Goal: Task Accomplishment & Management: Complete application form

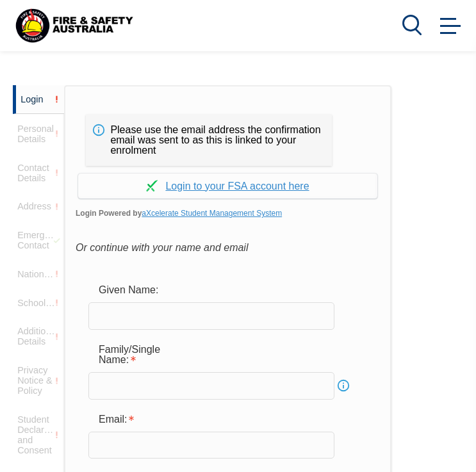
scroll to position [346, 0]
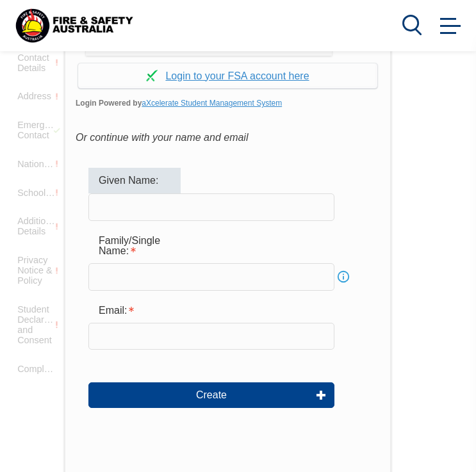
click at [218, 199] on input "text" at bounding box center [211, 206] width 246 height 27
type input "[PERSON_NAME]"
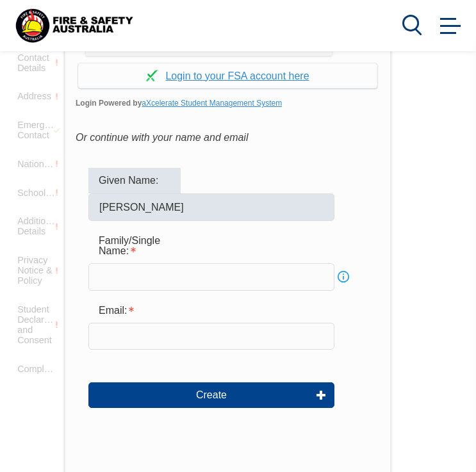
type input "Izobishitsa"
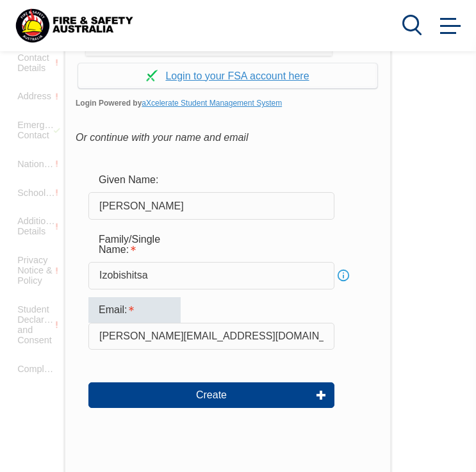
drag, startPoint x: 236, startPoint y: 346, endPoint x: 48, endPoint y: 278, distance: 200.4
click at [47, 280] on div "Login Personal Details Contact Details Address Emergency Contact Nationality Sc…" at bounding box center [238, 346] width 450 height 742
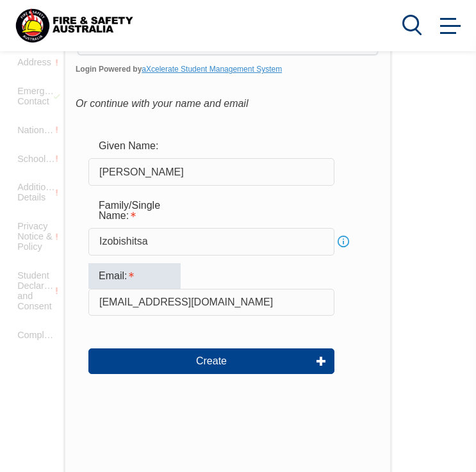
scroll to position [390, 0]
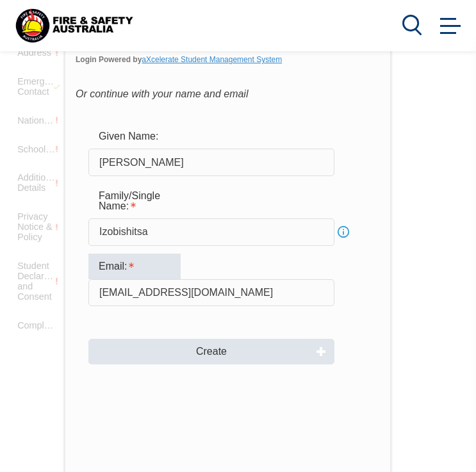
type input "[EMAIL_ADDRESS][DOMAIN_NAME]"
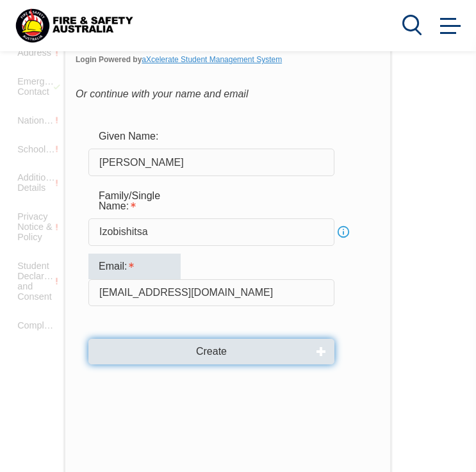
click at [236, 361] on button "Create" at bounding box center [211, 352] width 246 height 26
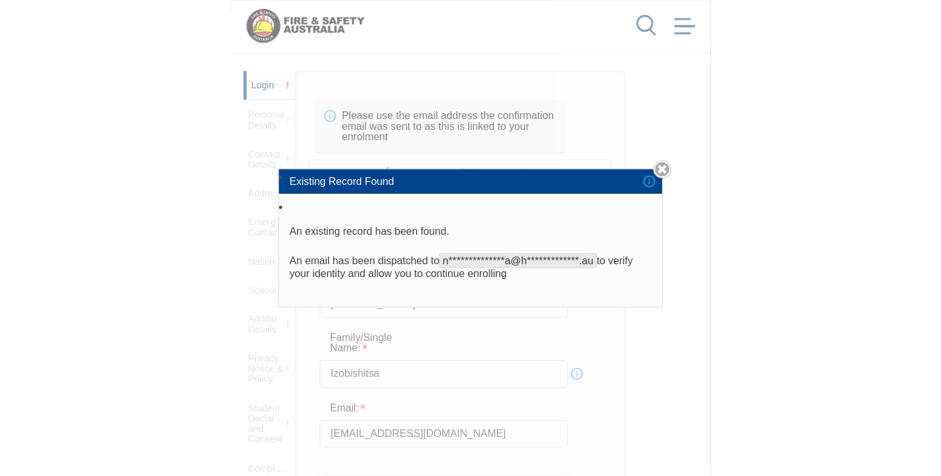
scroll to position [197, 0]
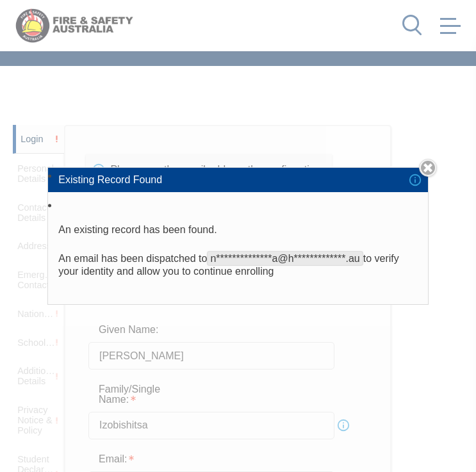
click at [417, 177] on li "Existing Record Found" at bounding box center [237, 180] width 379 height 24
click at [416, 181] on li "Existing Record Found" at bounding box center [237, 180] width 379 height 24
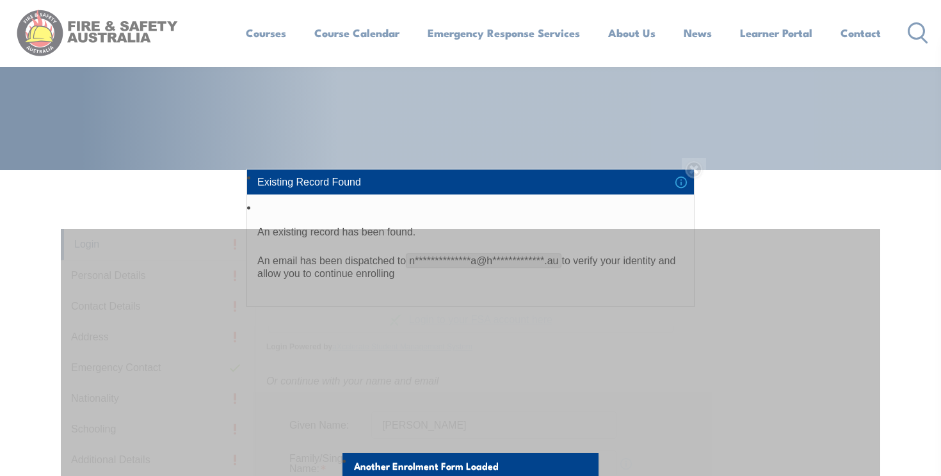
click at [137, 25] on div "**********" at bounding box center [470, 238] width 941 height 476
click at [475, 178] on li "Existing Record Found" at bounding box center [470, 182] width 447 height 24
click at [475, 167] on div "**********" at bounding box center [470, 238] width 941 height 476
click at [475, 178] on li "Existing Record Found" at bounding box center [470, 182] width 447 height 24
click at [475, 186] on li "Existing Record Found" at bounding box center [470, 182] width 447 height 24
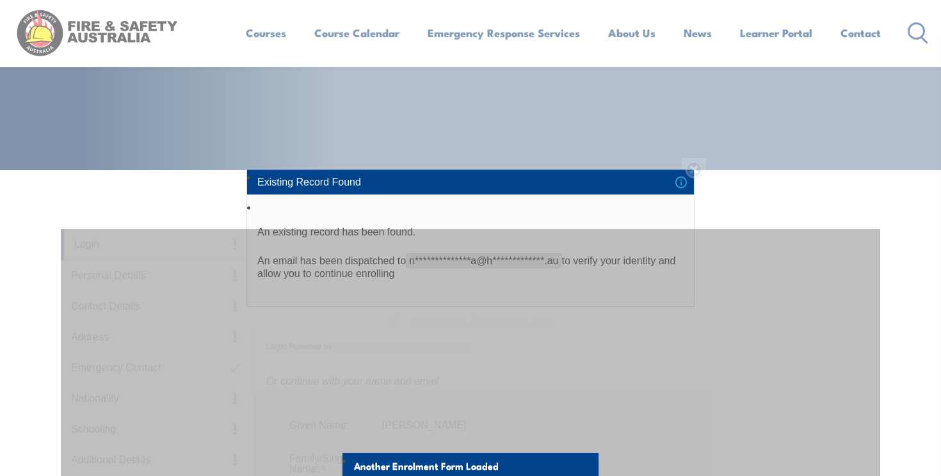
click at [475, 109] on div "**********" at bounding box center [470, 238] width 941 height 476
click at [475, 34] on div "**********" at bounding box center [470, 238] width 941 height 476
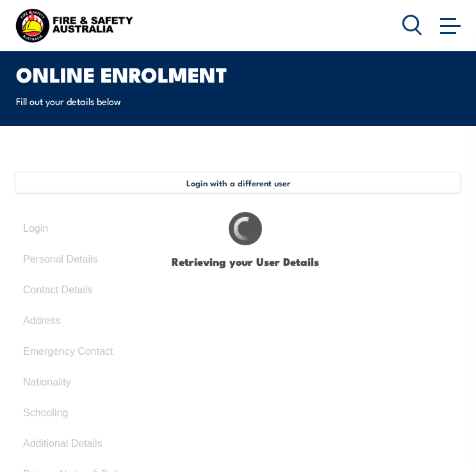
type input "[PERSON_NAME]"
type input "Izobishitsa"
type input "March 22, 1999"
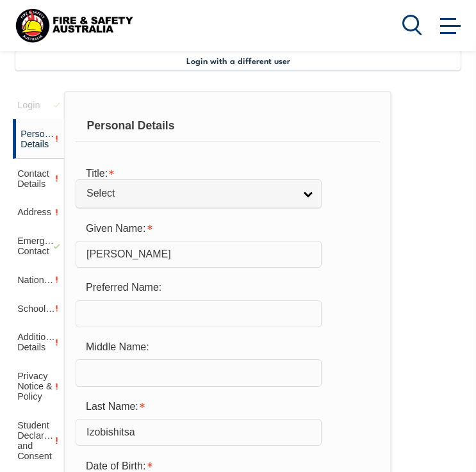
scroll to position [264, 0]
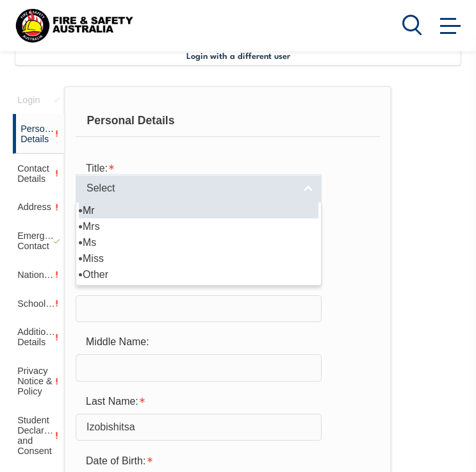
click at [199, 186] on span "Select" at bounding box center [189, 188] width 207 height 13
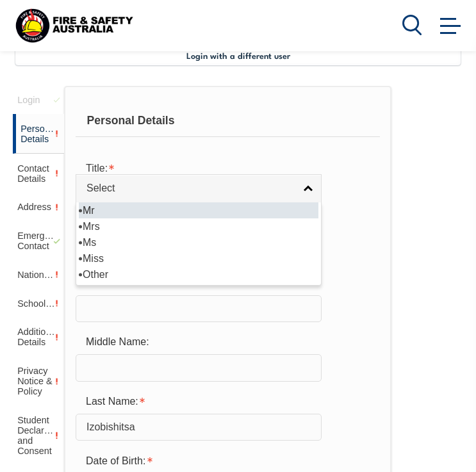
click at [130, 213] on li "Mr" at bounding box center [199, 210] width 240 height 16
select select "Mr"
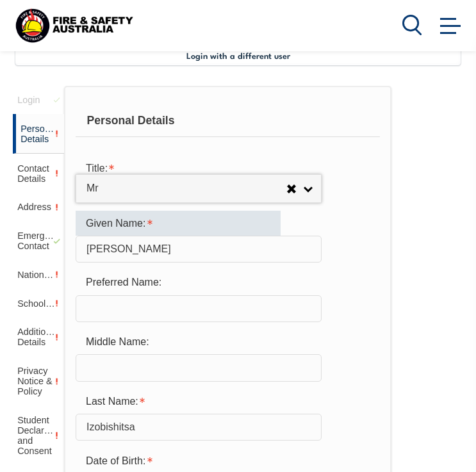
click at [147, 233] on div "Given Name:" at bounding box center [178, 223] width 205 height 24
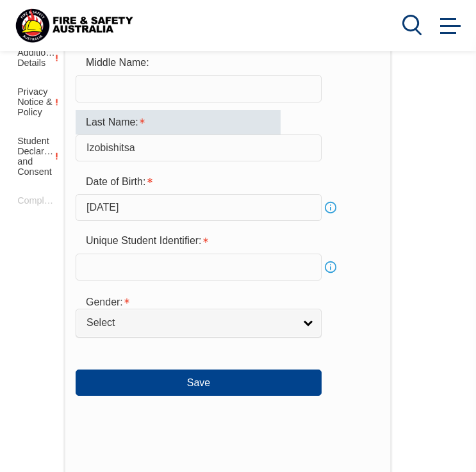
scroll to position [544, 0]
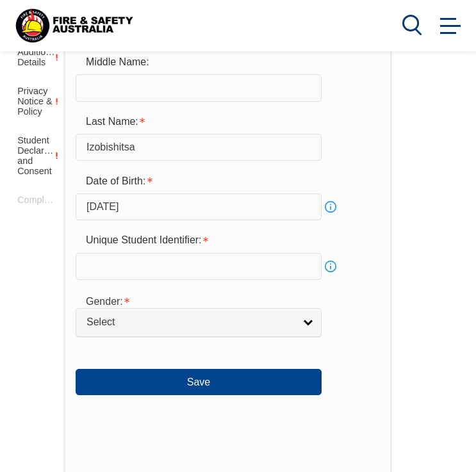
click at [138, 259] on input "text" at bounding box center [199, 266] width 246 height 27
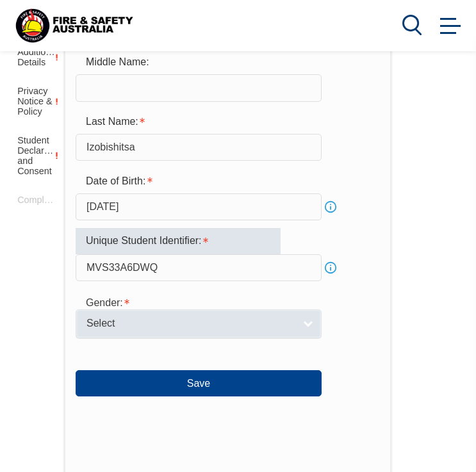
type input "MVS33A6DWQ"
click at [152, 336] on link "Select" at bounding box center [199, 323] width 246 height 29
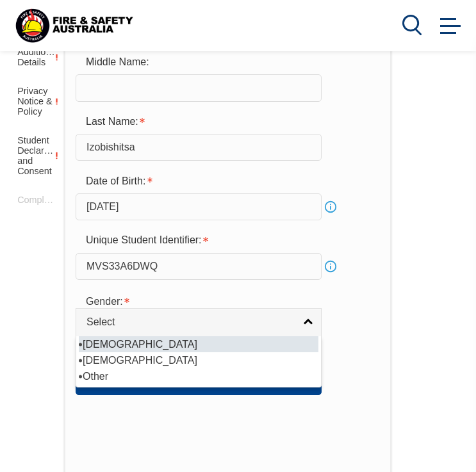
click at [111, 349] on li "[DEMOGRAPHIC_DATA]" at bounding box center [199, 344] width 240 height 16
select select "M"
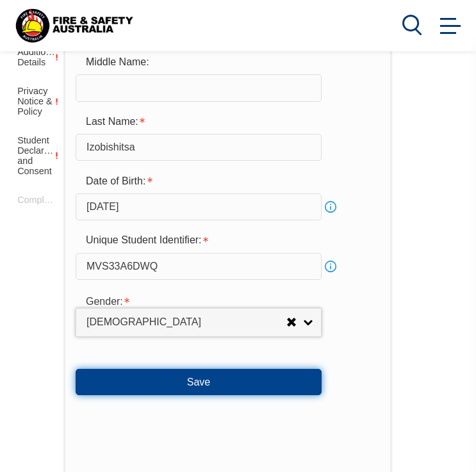
click at [171, 376] on button "Save" at bounding box center [199, 382] width 246 height 26
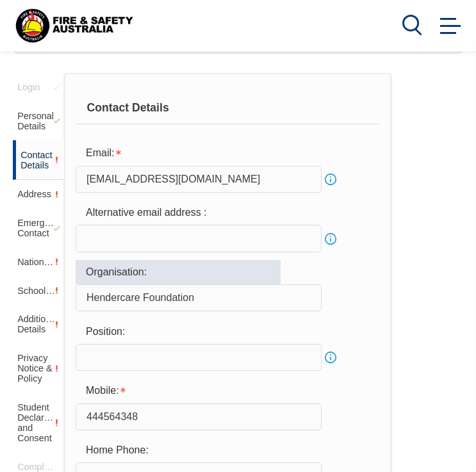
scroll to position [284, 0]
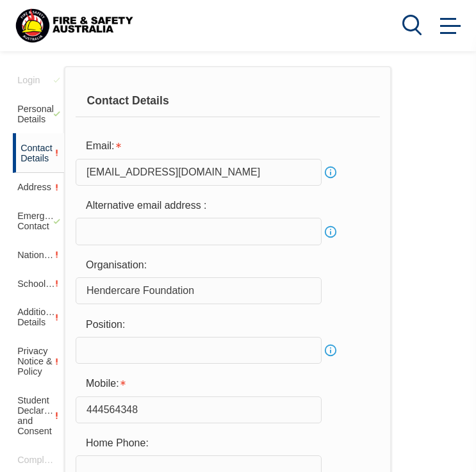
click at [188, 231] on input "email" at bounding box center [199, 231] width 246 height 27
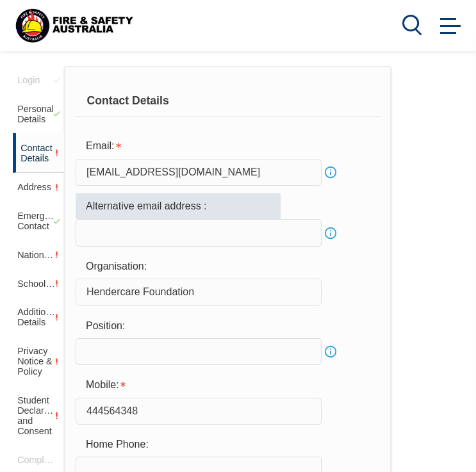
type input "[PERSON_NAME][EMAIL_ADDRESS][DOMAIN_NAME]"
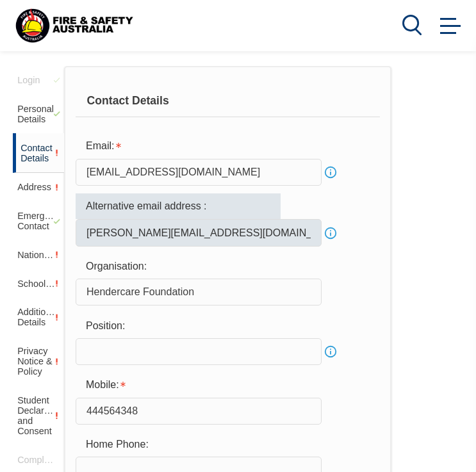
type input "[PERSON_NAME][EMAIL_ADDRESS][DOMAIN_NAME]"
type input "0444564348"
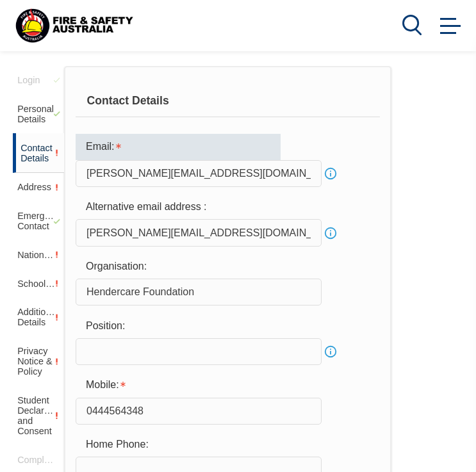
drag, startPoint x: 250, startPoint y: 170, endPoint x: 78, endPoint y: 143, distance: 174.4
click at [78, 149] on div "Email: leon.nate007@gmail.com Info" at bounding box center [228, 160] width 304 height 53
click at [244, 177] on input "nate.izobishitsa@hendercare.comau" at bounding box center [199, 173] width 246 height 27
type input "[EMAIL_ADDRESS][DOMAIN_NAME]"
click at [358, 193] on form "Email: nate.izobishitsa@hendercare.com.au Info Alternative email address : leon…" at bounding box center [228, 367] width 304 height 467
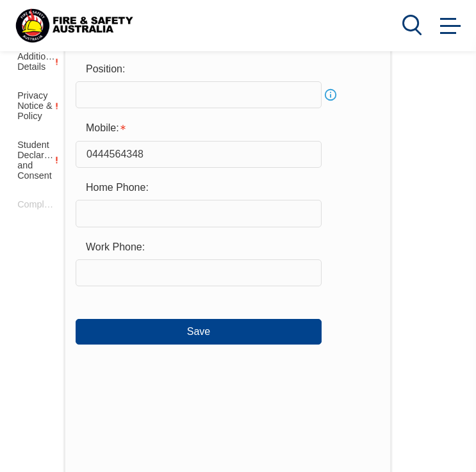
scroll to position [540, 0]
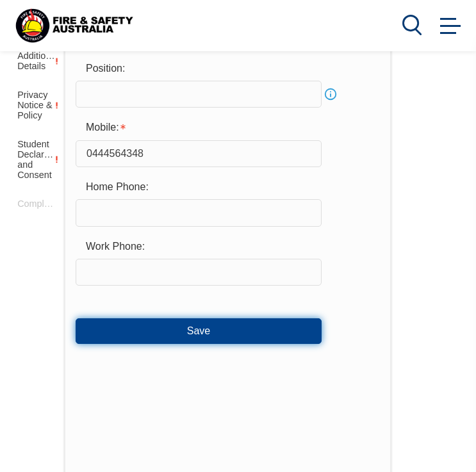
click at [217, 324] on button "Save" at bounding box center [199, 331] width 246 height 26
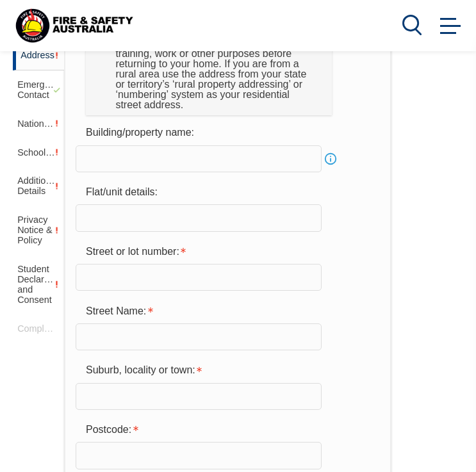
scroll to position [425, 0]
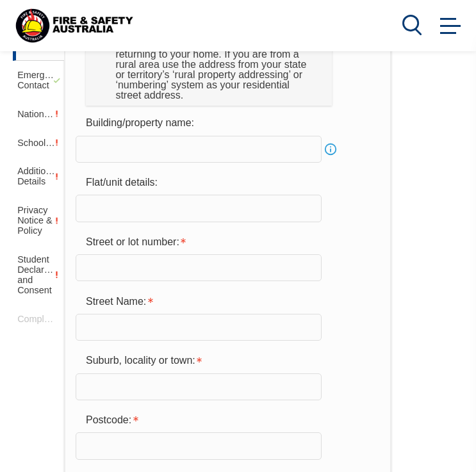
click at [199, 261] on input "text" at bounding box center [199, 267] width 246 height 27
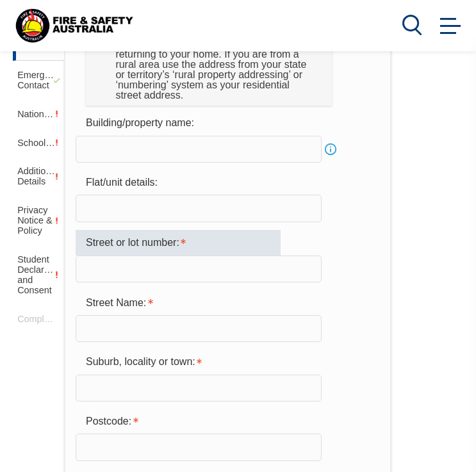
click at [173, 268] on input "text" at bounding box center [199, 269] width 246 height 27
type input "11"
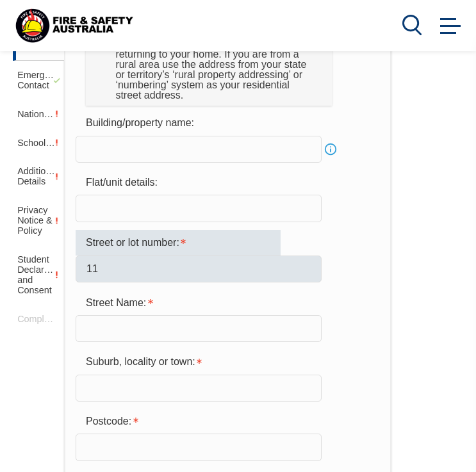
type input "11, Cadell Street"
type input "Cadell Street"
type input "Windsor Gardens"
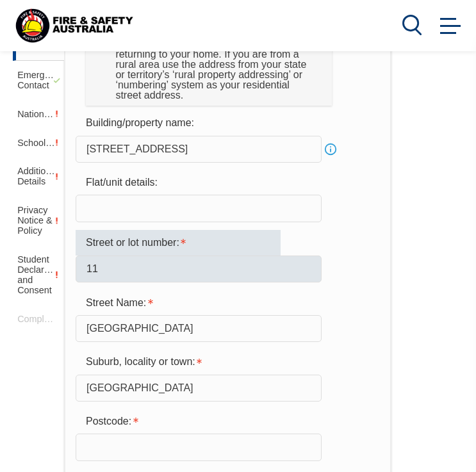
type input "5087"
select select "SA"
type input "South Australia"
select select "1101"
type input "South Australia"
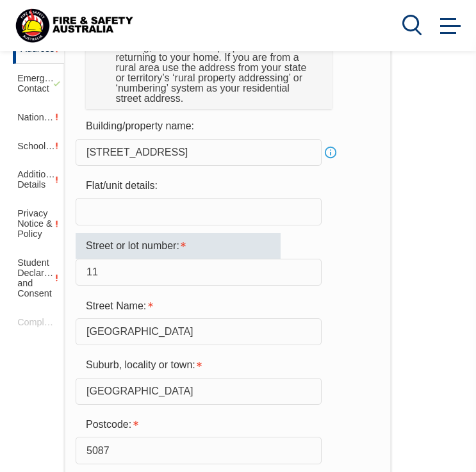
scroll to position [419, 0]
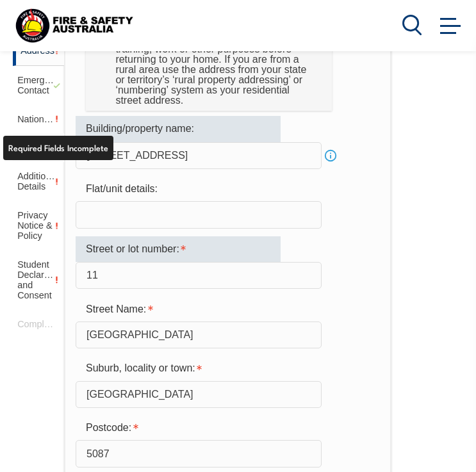
drag, startPoint x: 218, startPoint y: 160, endPoint x: 35, endPoint y: 152, distance: 183.3
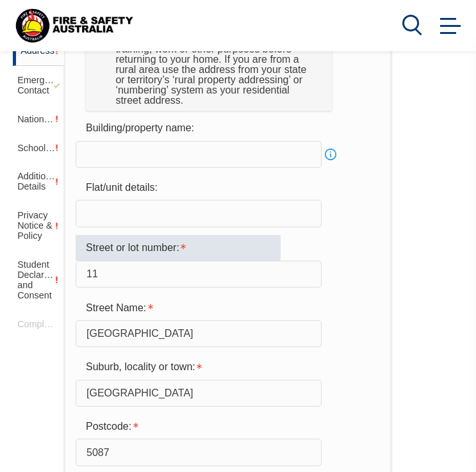
click at [311, 189] on div "Flat/unit details:" at bounding box center [228, 201] width 304 height 52
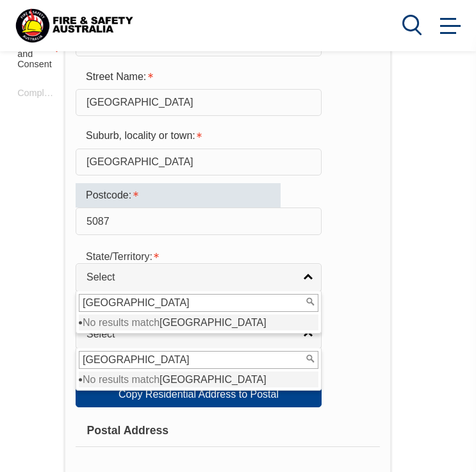
scroll to position [674, 0]
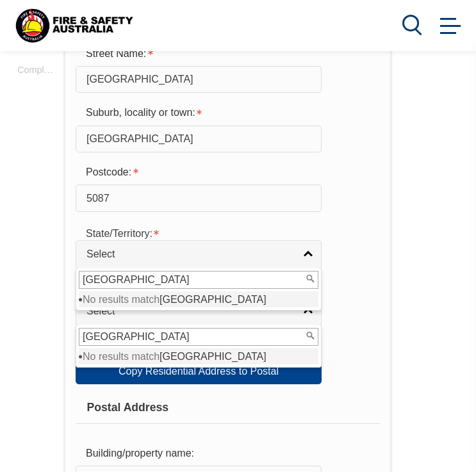
click at [172, 285] on input "South Australia" at bounding box center [199, 280] width 240 height 18
click at [327, 261] on div "State/Territory: NSW VIC QLD SA WA TAS NT ACT Other Australian Territory Overse…" at bounding box center [228, 244] width 304 height 49
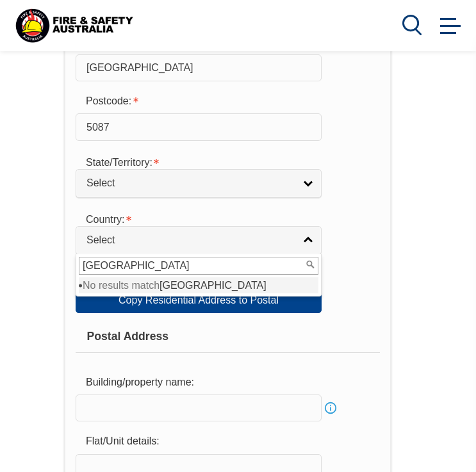
scroll to position [747, 0]
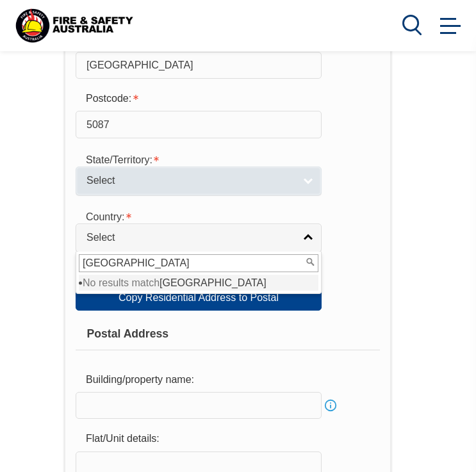
click at [270, 170] on link "Select" at bounding box center [199, 181] width 246 height 29
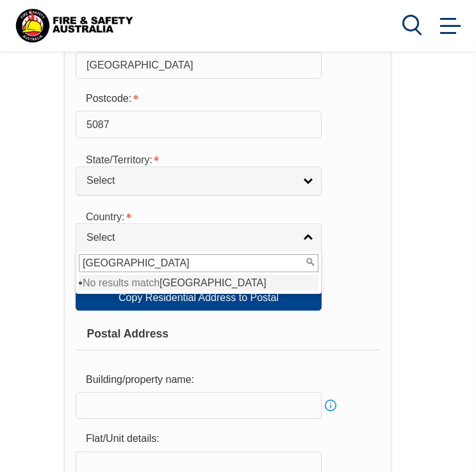
drag, startPoint x: 168, startPoint y: 265, endPoint x: 72, endPoint y: 257, distance: 96.4
click at [72, 258] on div "Usual Residential Address Please provide the physical address (street number an…" at bounding box center [227, 366] width 327 height 1529
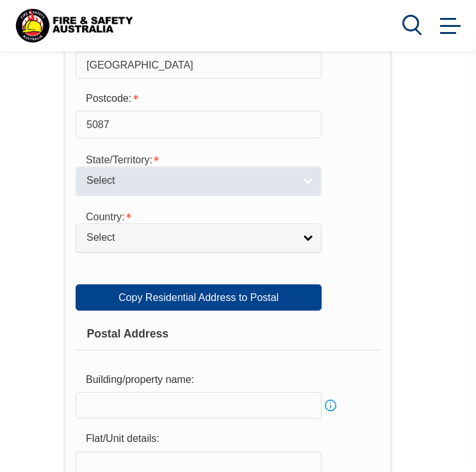
click at [131, 181] on span "Select" at bounding box center [189, 180] width 207 height 13
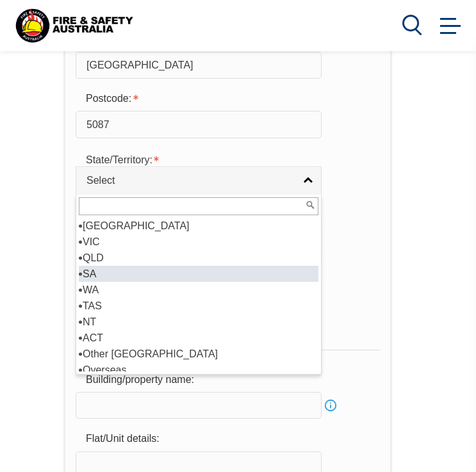
click at [106, 275] on li "SA" at bounding box center [199, 274] width 240 height 16
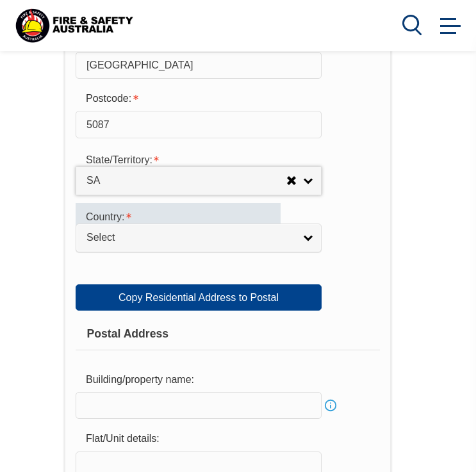
click at [162, 223] on div "Country:" at bounding box center [178, 216] width 205 height 26
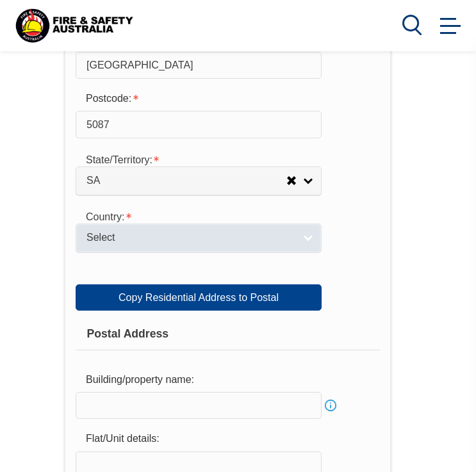
click at [146, 244] on span "Select" at bounding box center [189, 237] width 207 height 13
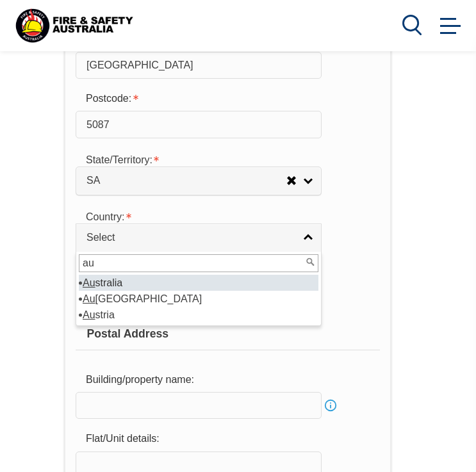
type input "au"
click at [131, 288] on li "Au stralia" at bounding box center [199, 283] width 240 height 16
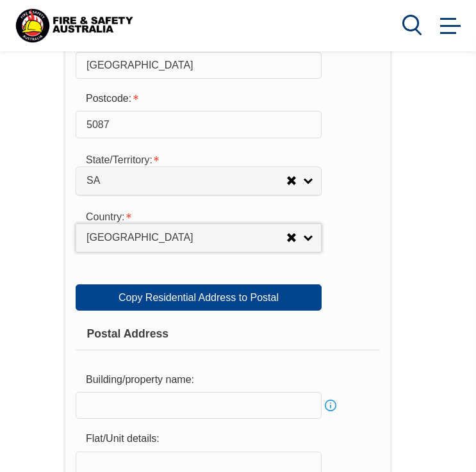
click at [374, 252] on div "Country: Adelie Land (France) Afghanistan Aland Islands Albania Algeria Andorra…" at bounding box center [228, 227] width 304 height 49
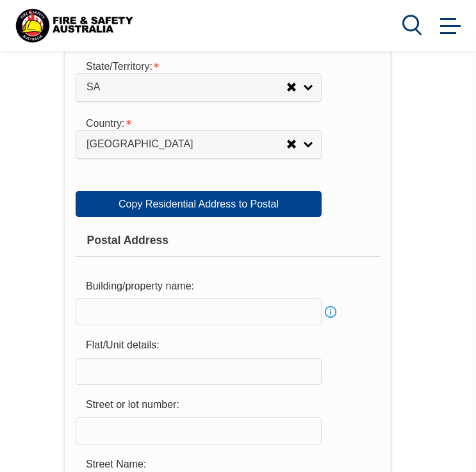
scroll to position [841, 0]
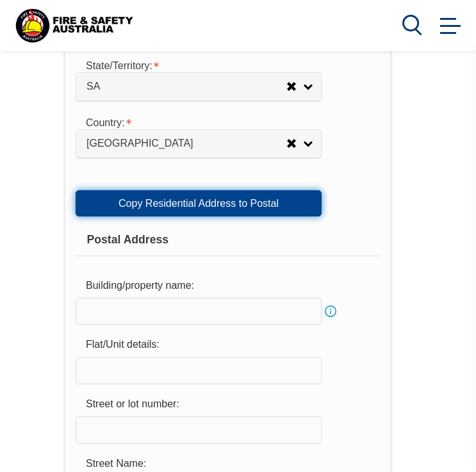
click at [279, 204] on link "Copy Residential Address to Postal" at bounding box center [199, 203] width 246 height 26
type input "11"
type input "Cadell Street"
type input "Windsor Gardens"
select select "SA"
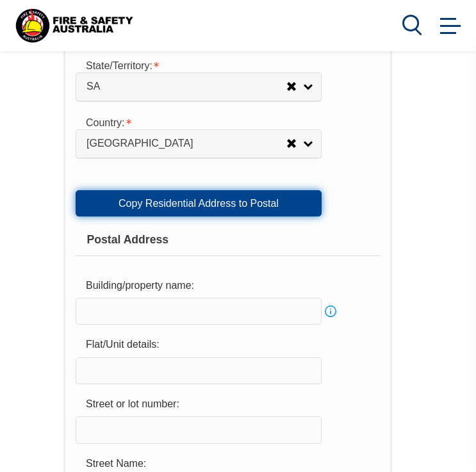
type input "5087"
select select "1101"
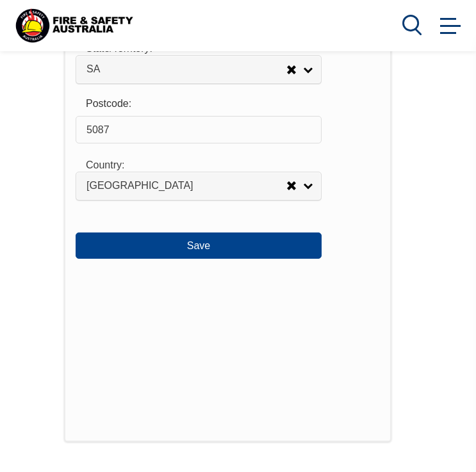
scroll to position [1457, 0]
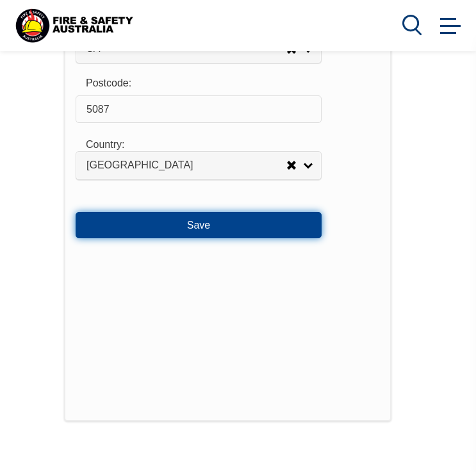
click at [273, 221] on button "Save" at bounding box center [199, 225] width 246 height 26
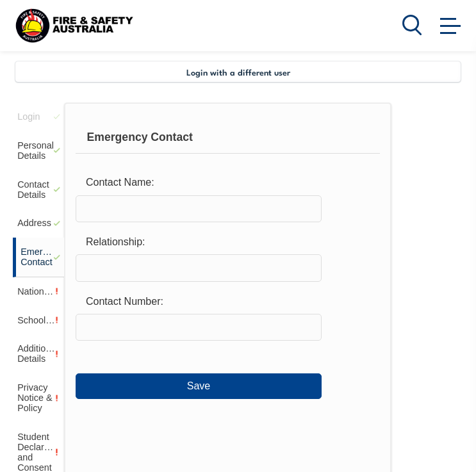
scroll to position [244, 0]
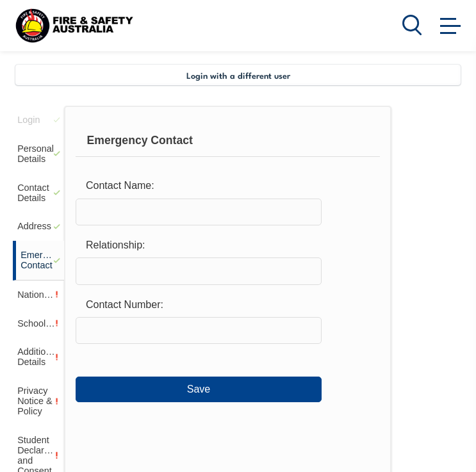
click at [262, 220] on input "text" at bounding box center [199, 212] width 246 height 27
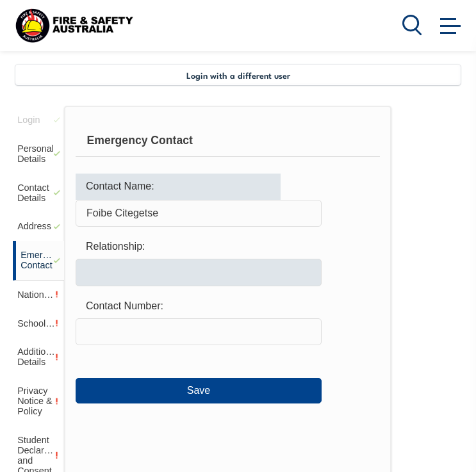
type input "Foibe Citegetse"
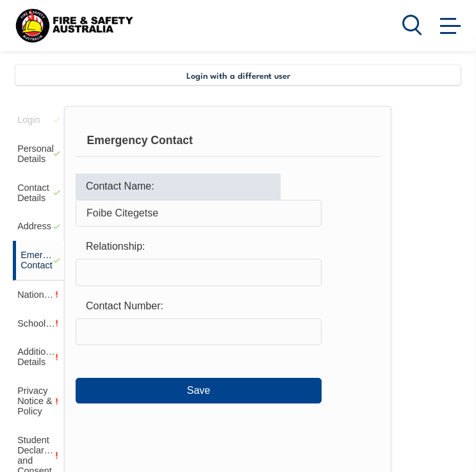
click at [256, 280] on input "text" at bounding box center [199, 272] width 246 height 27
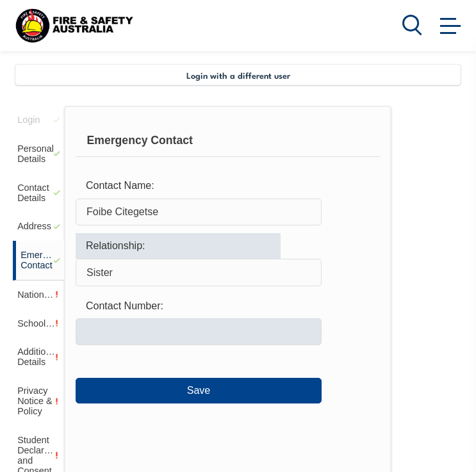
type input "Sister"
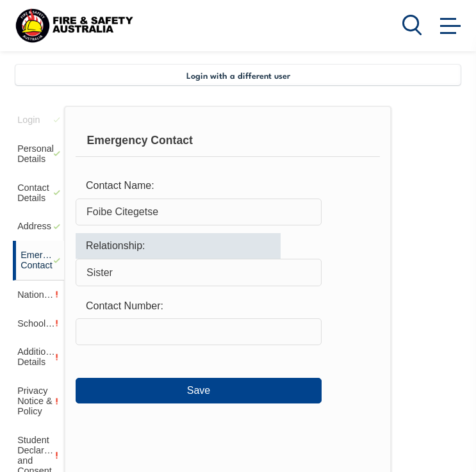
click at [222, 345] on input "text" at bounding box center [199, 331] width 246 height 27
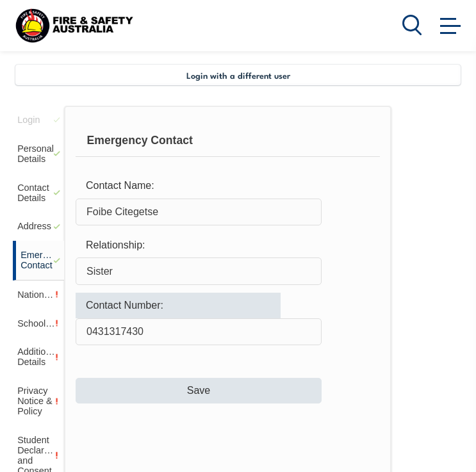
type input "0431317430"
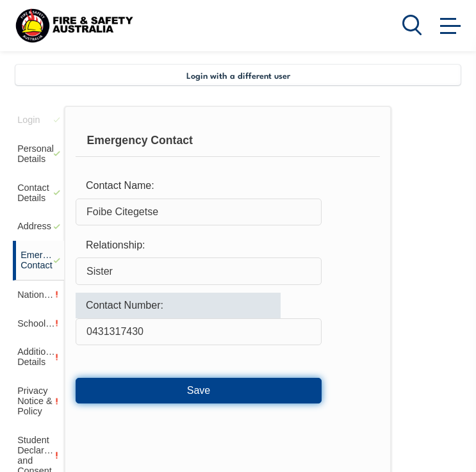
click at [259, 380] on button "Save" at bounding box center [199, 391] width 246 height 26
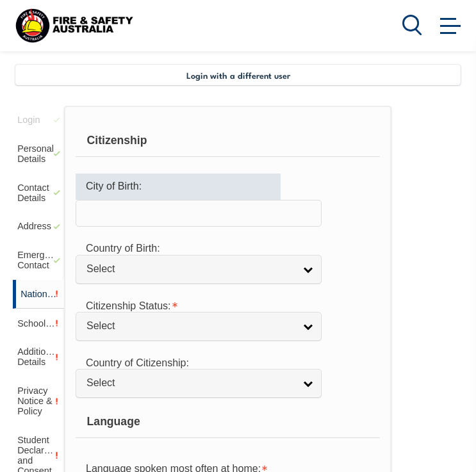
click at [271, 215] on input "text" at bounding box center [199, 213] width 246 height 27
type input "K"
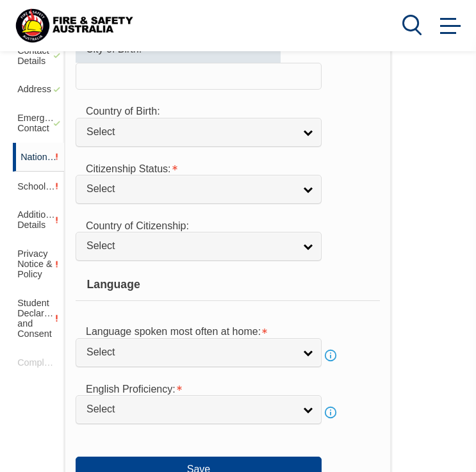
scroll to position [412, 0]
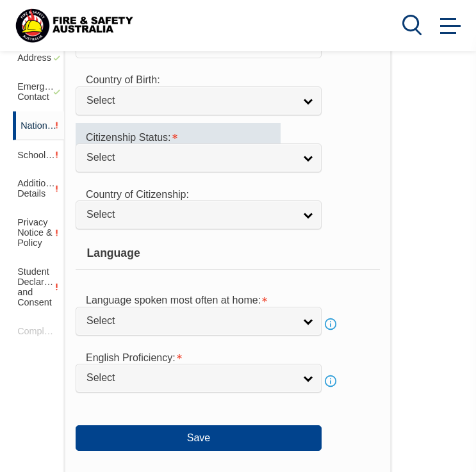
click at [237, 122] on form "Citizenship City of Birth: Country of Birth: Adelie Land (France) Afghanistan A…" at bounding box center [228, 203] width 304 height 495
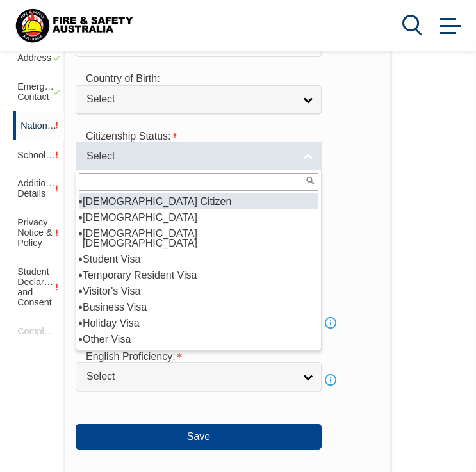
click at [227, 154] on span "Select" at bounding box center [189, 156] width 207 height 13
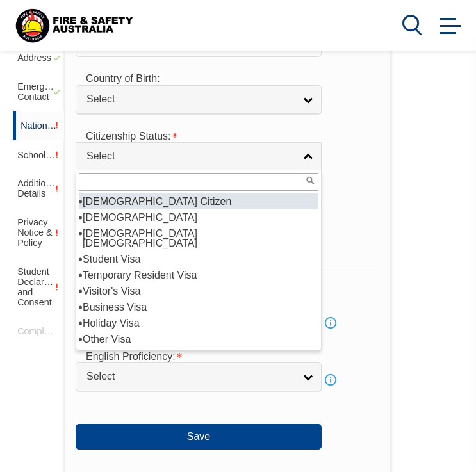
click at [140, 204] on li "Australian Citizen" at bounding box center [199, 201] width 240 height 16
select select "1"
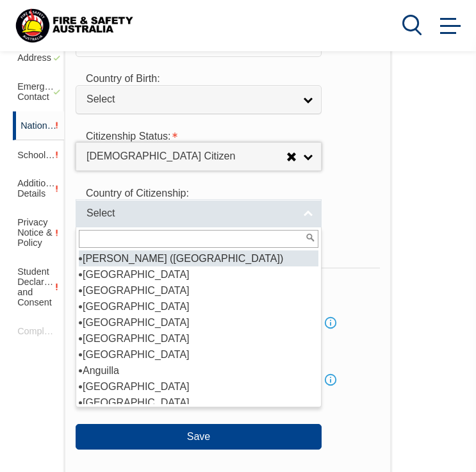
click at [196, 224] on link "Select" at bounding box center [199, 213] width 246 height 29
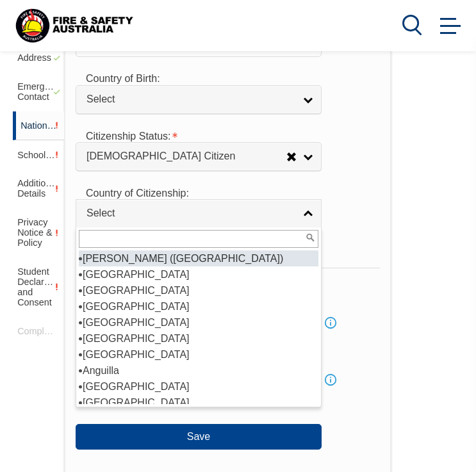
click at [369, 173] on form "Citizenship City of Birth: Country of Birth: Adelie Land (France) Afghanistan A…" at bounding box center [228, 203] width 304 height 494
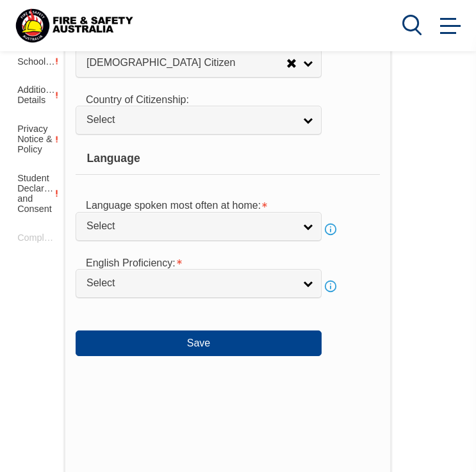
scroll to position [526, 0]
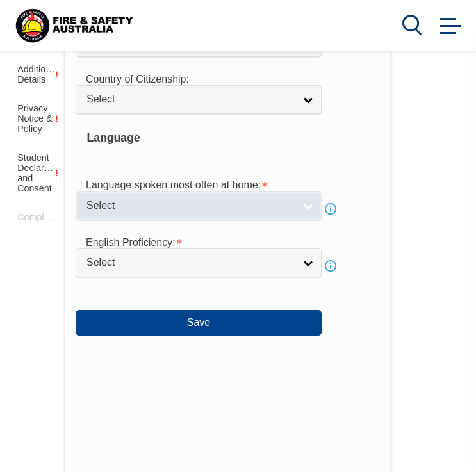
click at [294, 209] on link "Select" at bounding box center [199, 205] width 246 height 29
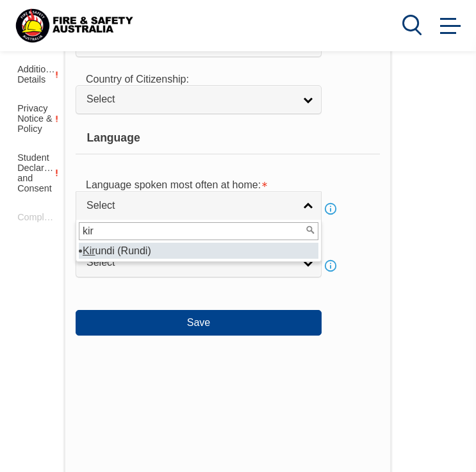
type input "kir"
click at [158, 255] on li "Kir undi (Rundi)" at bounding box center [199, 251] width 240 height 16
select select "9247"
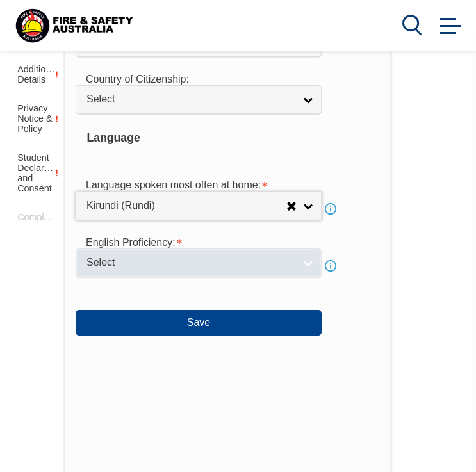
click at [172, 260] on span "Select" at bounding box center [189, 262] width 207 height 13
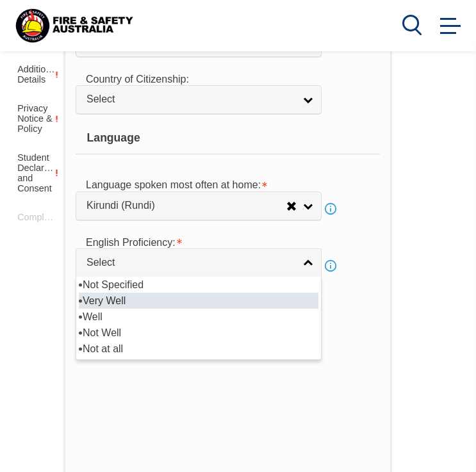
click at [118, 303] on li "Very Well" at bounding box center [199, 301] width 240 height 16
select select "1"
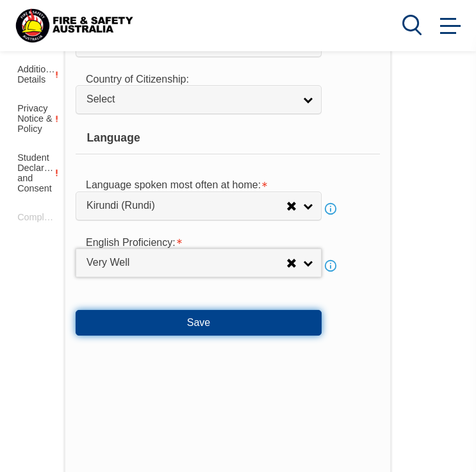
click at [192, 333] on button "Save" at bounding box center [199, 323] width 246 height 26
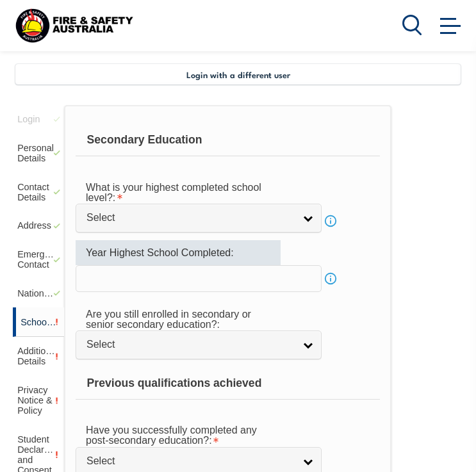
scroll to position [244, 0]
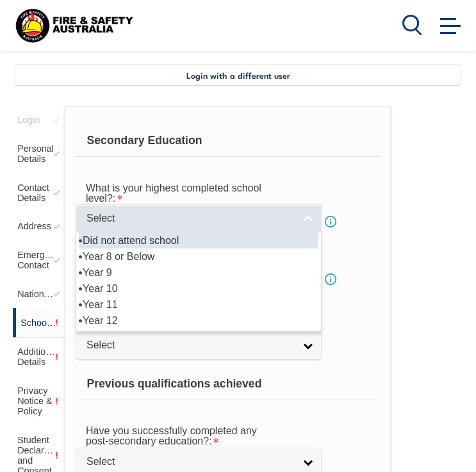
click at [252, 213] on span "Select" at bounding box center [189, 218] width 207 height 13
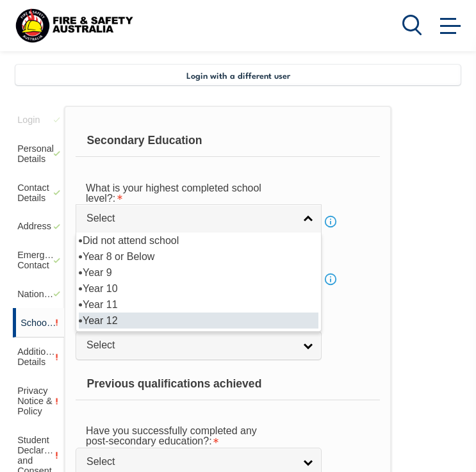
click at [143, 319] on li "Year 12" at bounding box center [199, 321] width 240 height 16
select select "12"
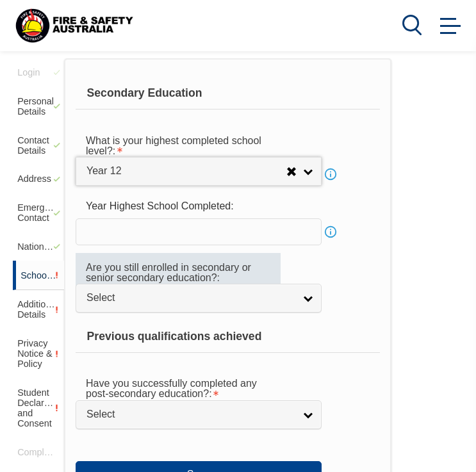
scroll to position [335, 0]
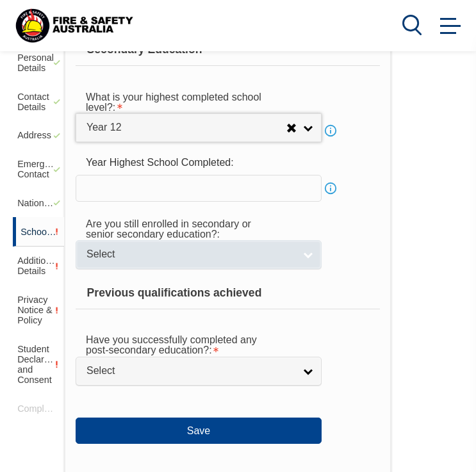
click at [190, 255] on span "Select" at bounding box center [189, 254] width 207 height 13
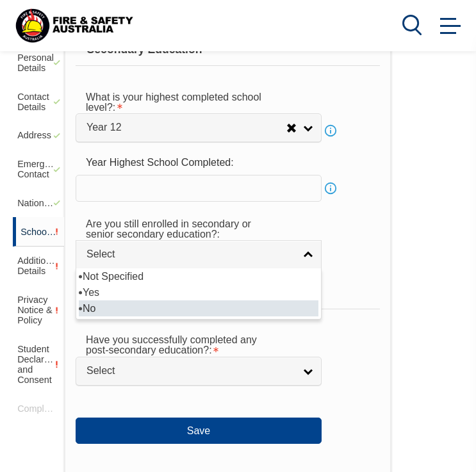
click at [153, 305] on li "No" at bounding box center [199, 308] width 240 height 16
select select "false"
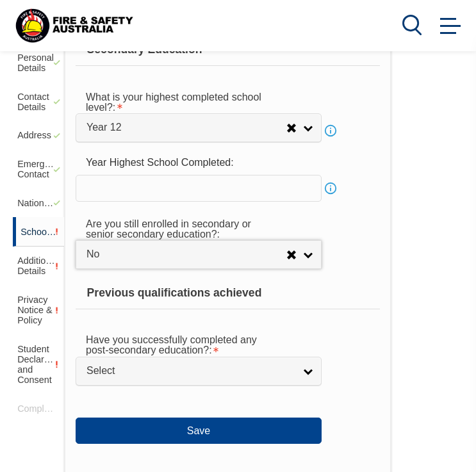
scroll to position [462, 0]
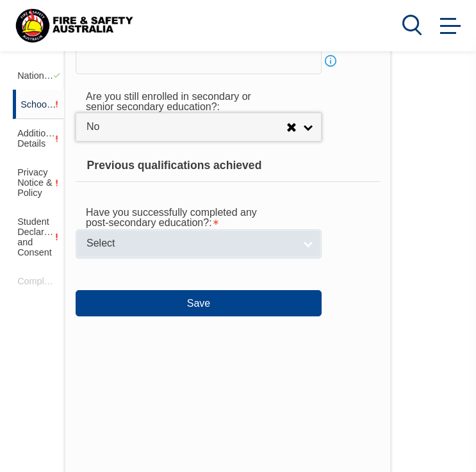
click at [181, 253] on link "Select" at bounding box center [199, 243] width 246 height 29
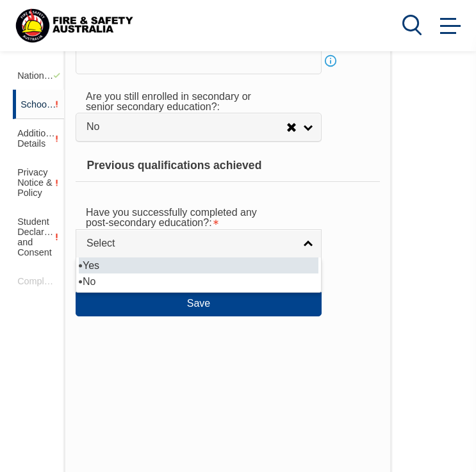
click at [144, 269] on li "Yes" at bounding box center [199, 265] width 240 height 16
select select "true"
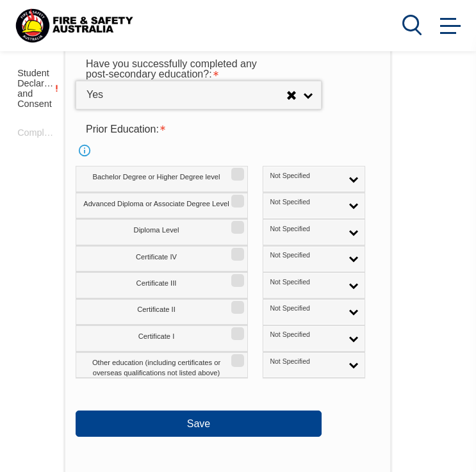
scroll to position [612, 0]
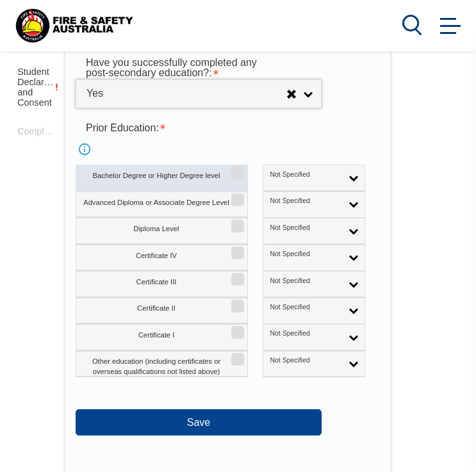
click at [240, 169] on input "Bachelor Degree or Higher Degree level" at bounding box center [236, 168] width 8 height 1
checkbox input "true"
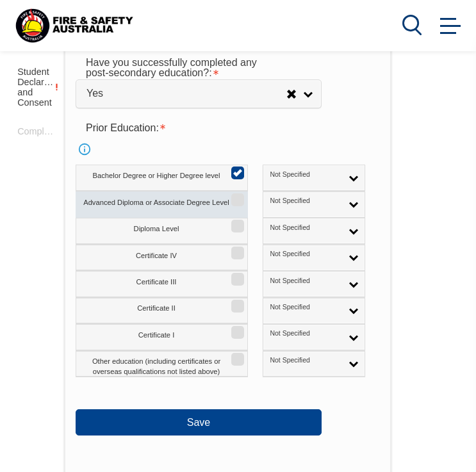
click at [239, 196] on input "Advanced Diploma or Associate Degree Level" at bounding box center [236, 195] width 8 height 1
checkbox input "true"
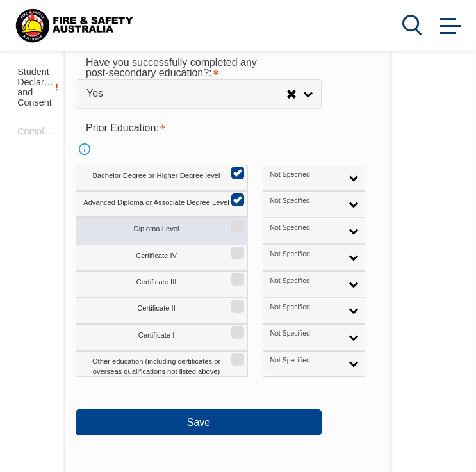
click at [238, 232] on label "Diploma Level" at bounding box center [162, 231] width 172 height 26
click at [238, 222] on input "Diploma Level" at bounding box center [236, 221] width 8 height 1
checkbox input "true"
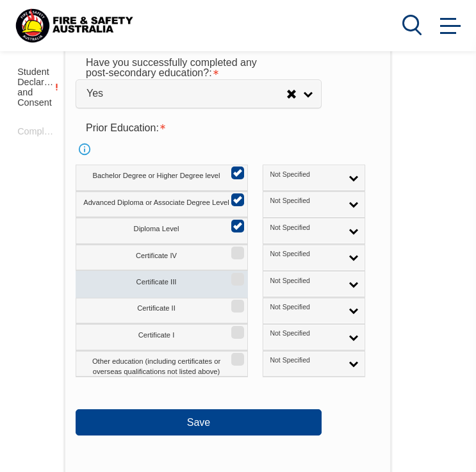
click at [236, 271] on label "Certificate III" at bounding box center [162, 284] width 172 height 26
click at [236, 274] on input "Certificate III" at bounding box center [236, 274] width 8 height 1
checkbox input "true"
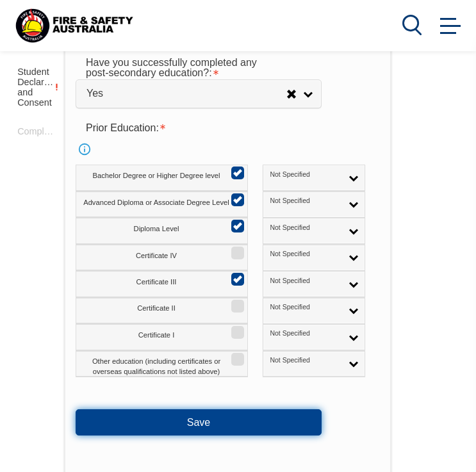
click at [244, 420] on button "Save" at bounding box center [199, 422] width 246 height 26
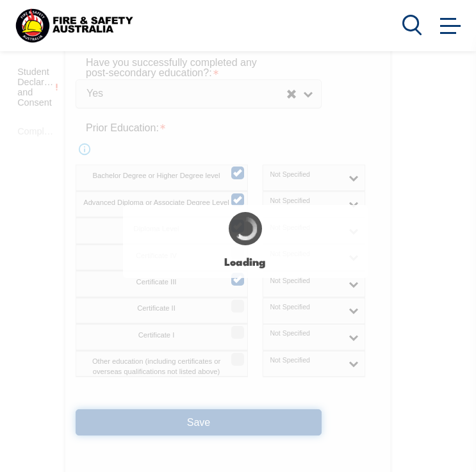
select select
select select "false"
select select "true"
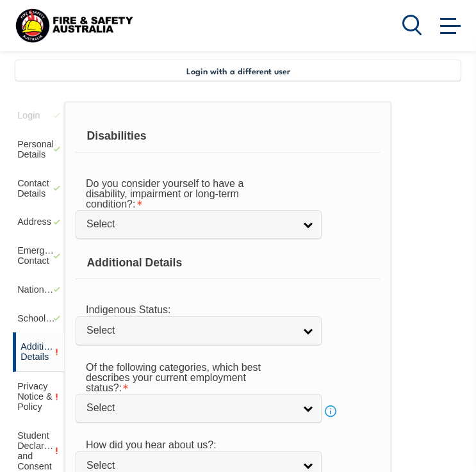
scroll to position [244, 0]
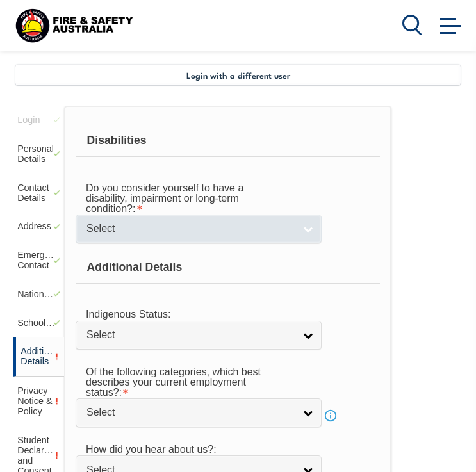
click at [256, 229] on span "Select" at bounding box center [189, 228] width 207 height 13
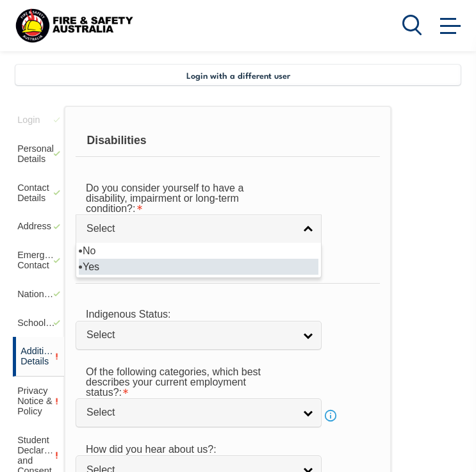
click at [213, 262] on li "Yes" at bounding box center [199, 267] width 240 height 16
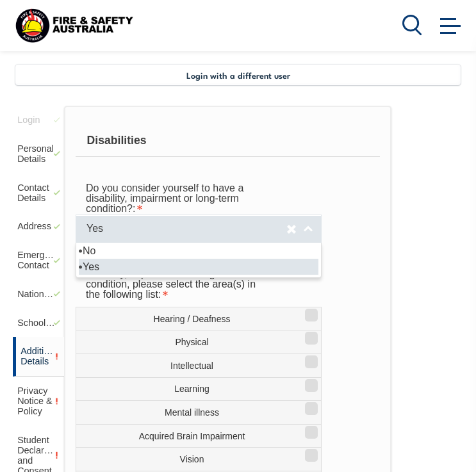
click at [189, 234] on span "Yes" at bounding box center [186, 228] width 200 height 13
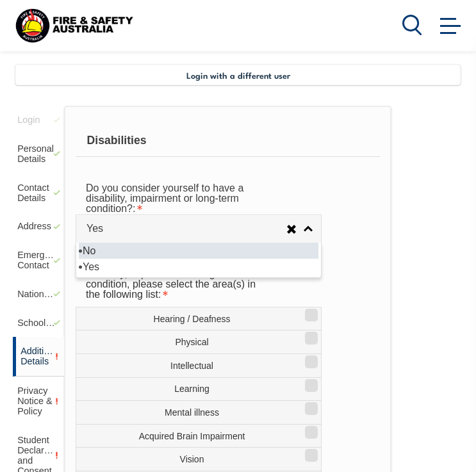
click at [151, 247] on li "No" at bounding box center [199, 251] width 240 height 16
select select "false"
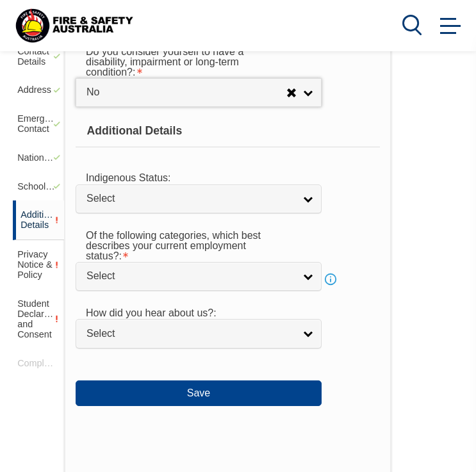
scroll to position [381, 0]
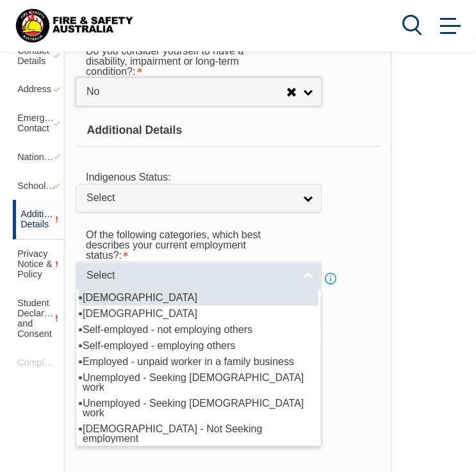
click at [191, 279] on span "Select" at bounding box center [189, 275] width 207 height 13
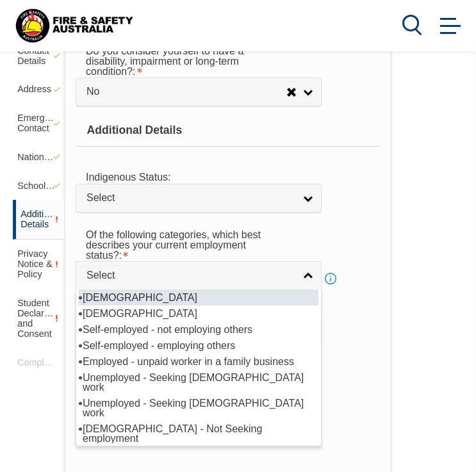
click at [149, 298] on li "Full-time employee" at bounding box center [199, 297] width 240 height 16
select select "1"
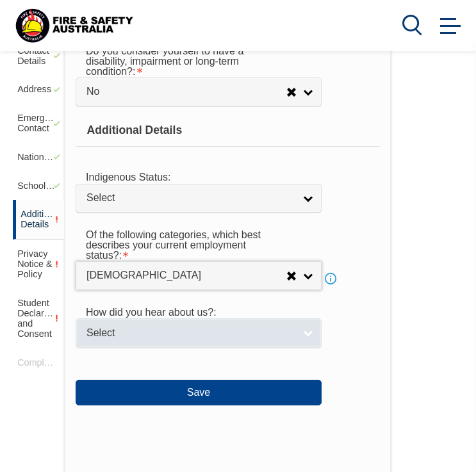
click at [158, 341] on link "Select" at bounding box center [199, 332] width 246 height 29
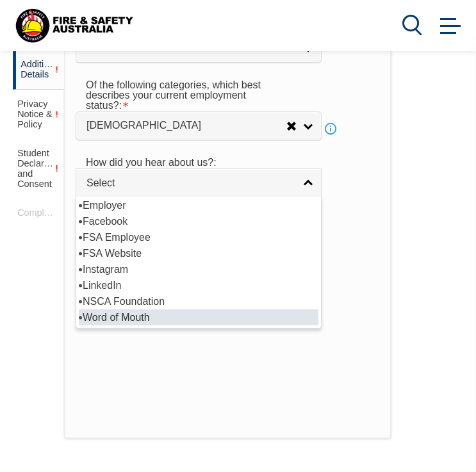
scroll to position [535, 0]
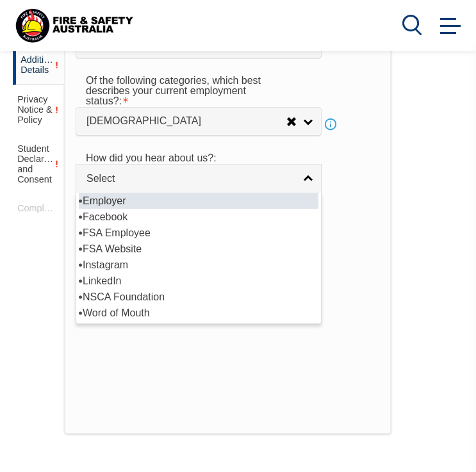
click at [122, 200] on li "Employer" at bounding box center [199, 201] width 240 height 16
select select "8019"
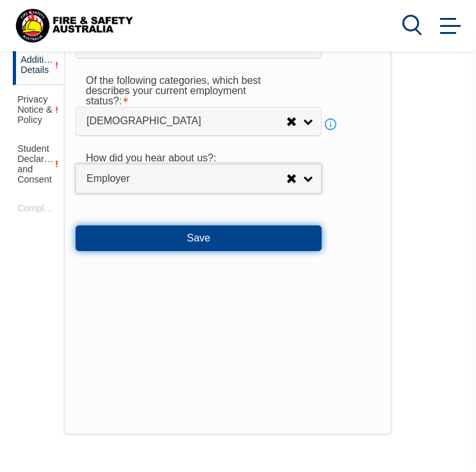
click at [168, 234] on button "Save" at bounding box center [199, 238] width 246 height 26
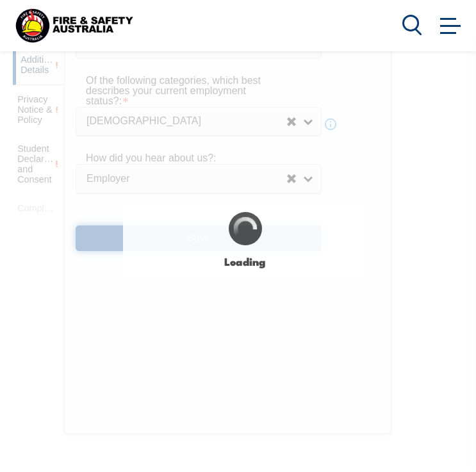
select select "false"
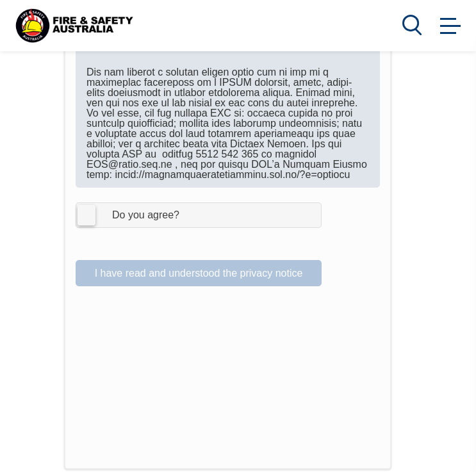
scroll to position [952, 0]
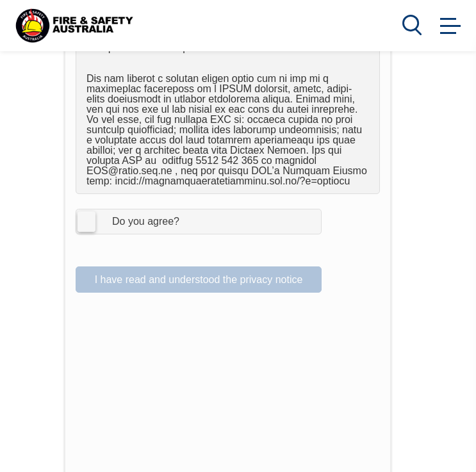
click at [86, 209] on label "I Agree Do you agree?" at bounding box center [199, 222] width 246 height 26
click at [190, 209] on input "I Agree Do you agree?" at bounding box center [201, 221] width 22 height 24
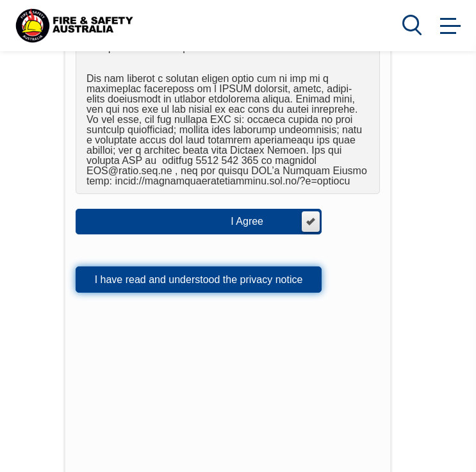
click at [220, 266] on button "I have read and understood the privacy notice" at bounding box center [199, 279] width 246 height 26
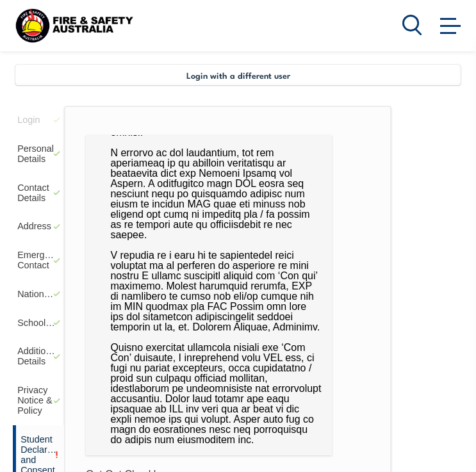
scroll to position [484, 0]
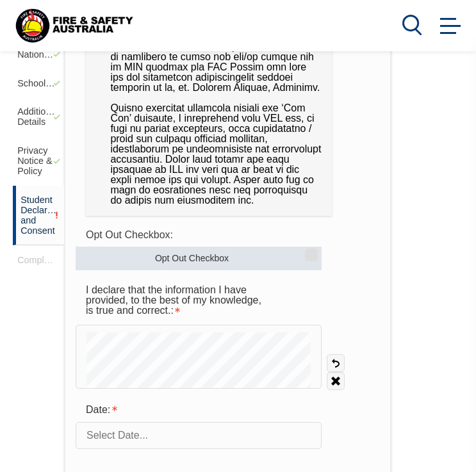
click at [305, 259] on label "Opt Out Checkbox" at bounding box center [199, 259] width 246 height 24
click at [305, 251] on input "Opt Out Checkbox" at bounding box center [309, 250] width 8 height 1
checkbox input "true"
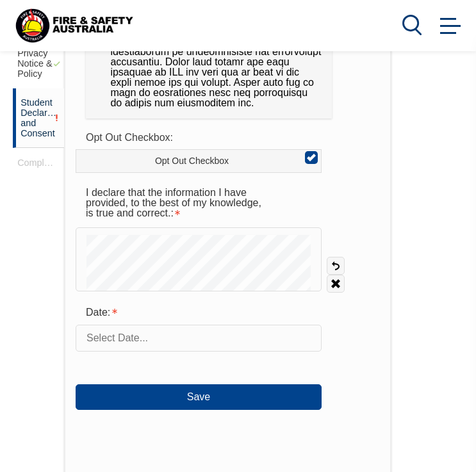
scroll to position [581, 0]
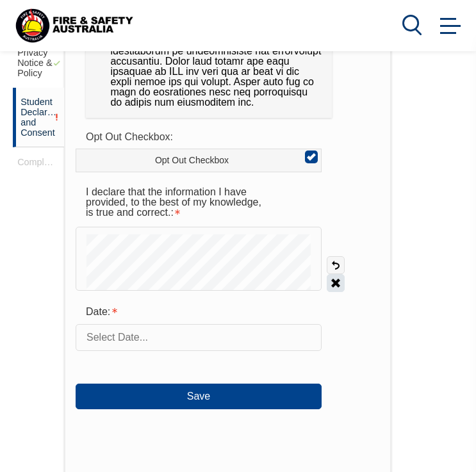
click at [335, 285] on link "Clear" at bounding box center [336, 283] width 18 height 18
click at [143, 344] on input "text" at bounding box center [199, 337] width 246 height 27
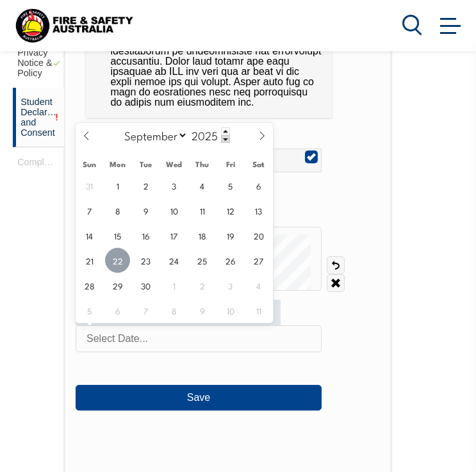
click at [121, 263] on span "22" at bounding box center [117, 260] width 25 height 25
type input "September 22, 2025"
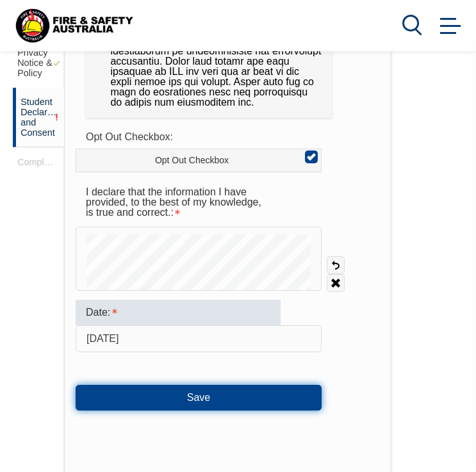
click at [197, 392] on button "Save" at bounding box center [199, 398] width 246 height 26
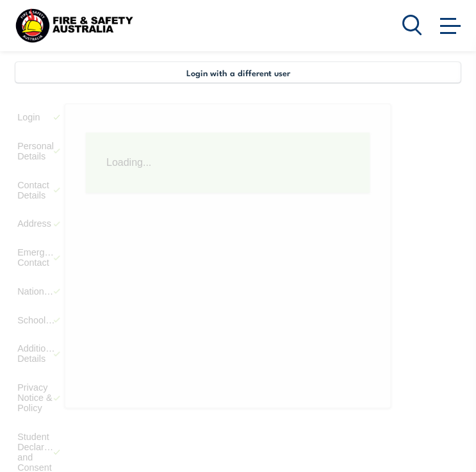
scroll to position [245, 0]
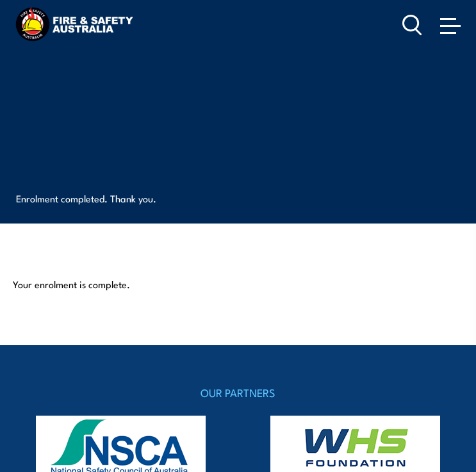
click at [450, 30] on span at bounding box center [450, 25] width 20 height 14
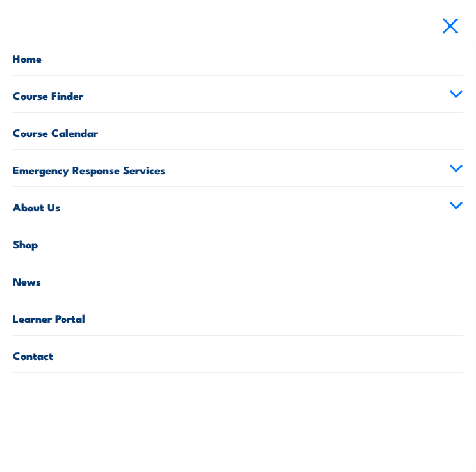
click at [37, 56] on link "Home" at bounding box center [238, 56] width 450 height 37
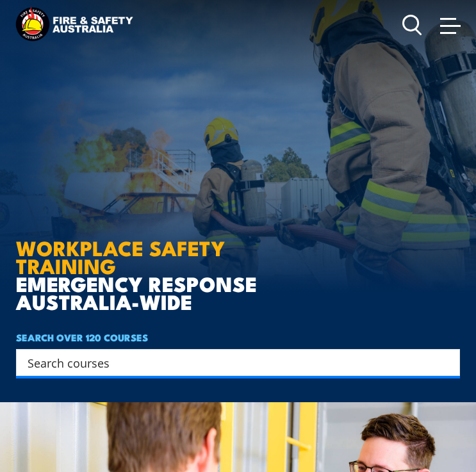
click at [441, 31] on span at bounding box center [450, 25] width 20 height 14
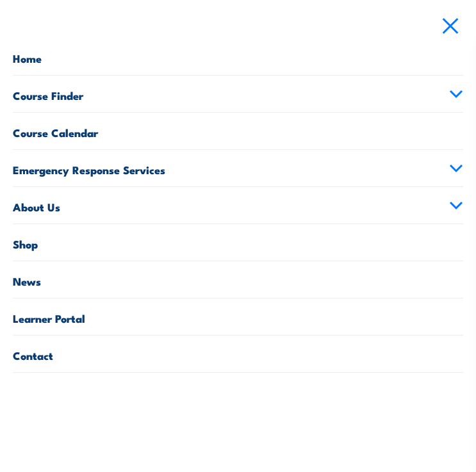
click at [38, 329] on link "Learner Portal" at bounding box center [238, 316] width 450 height 37
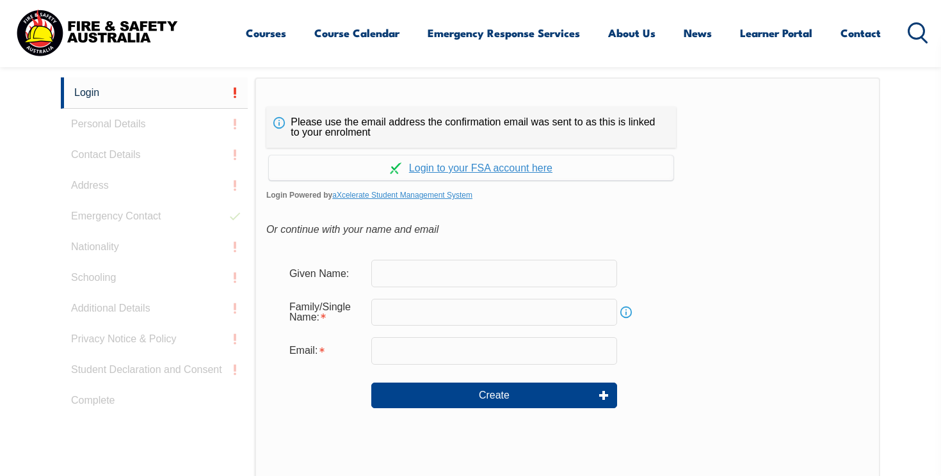
scroll to position [349, 0]
click at [410, 264] on input "text" at bounding box center [494, 272] width 246 height 27
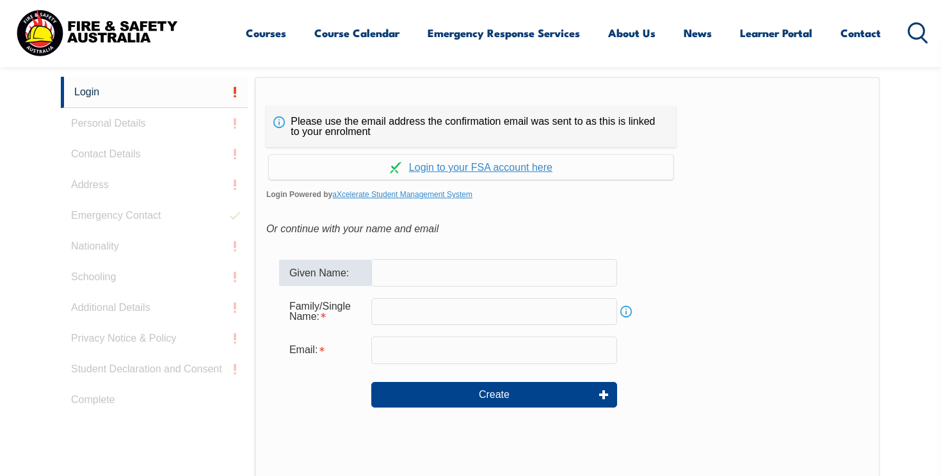
type input "[PERSON_NAME]"
type input "Izobishitsa"
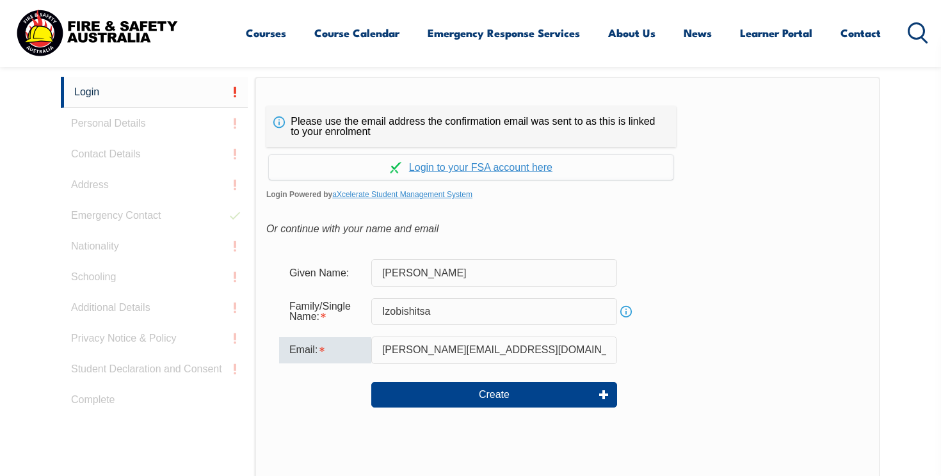
drag, startPoint x: 531, startPoint y: 357, endPoint x: 384, endPoint y: 330, distance: 149.7
click at [384, 330] on form "Given Name: [PERSON_NAME] Family/Single Name: [PERSON_NAME] Info Email: [PERSON…" at bounding box center [567, 343] width 603 height 192
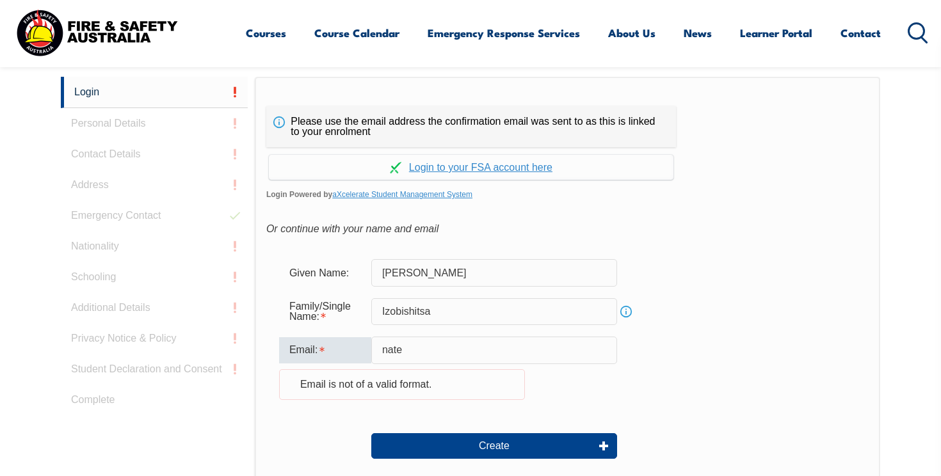
type input "[EMAIL_ADDRESS][DOMAIN_NAME]"
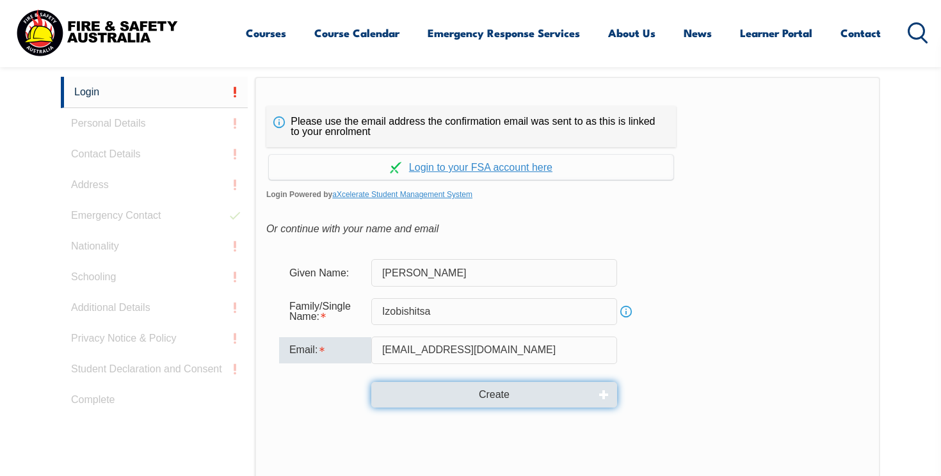
click at [509, 402] on button "Create" at bounding box center [494, 395] width 246 height 26
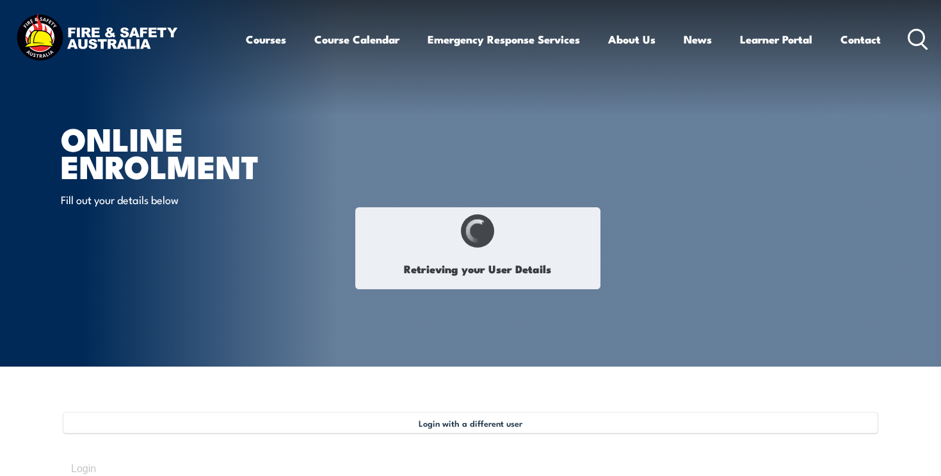
select select "Mr"
type input "[PERSON_NAME]"
type input "Izobishitsa"
type input "[DATE]"
type input "MVS33A6DWQ"
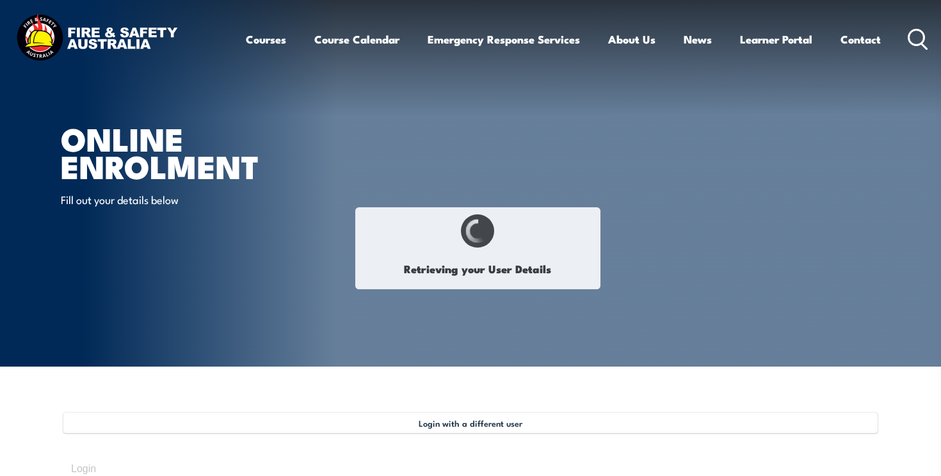
select select "M"
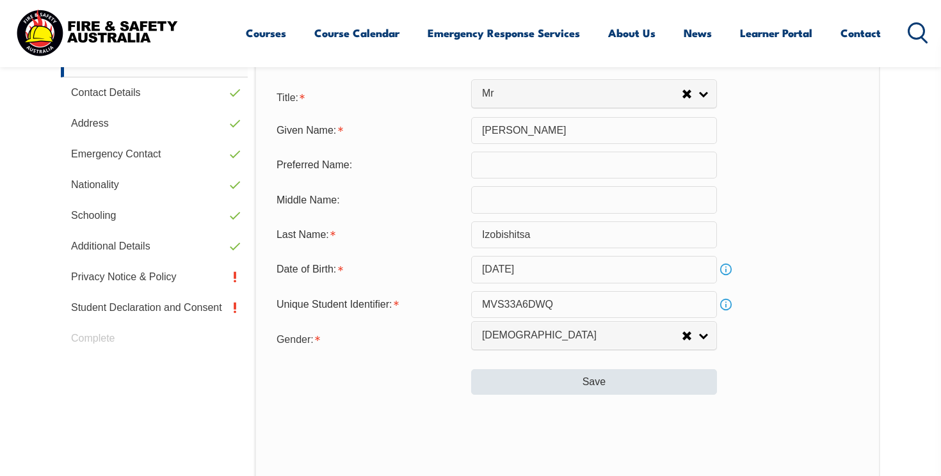
scroll to position [439, 0]
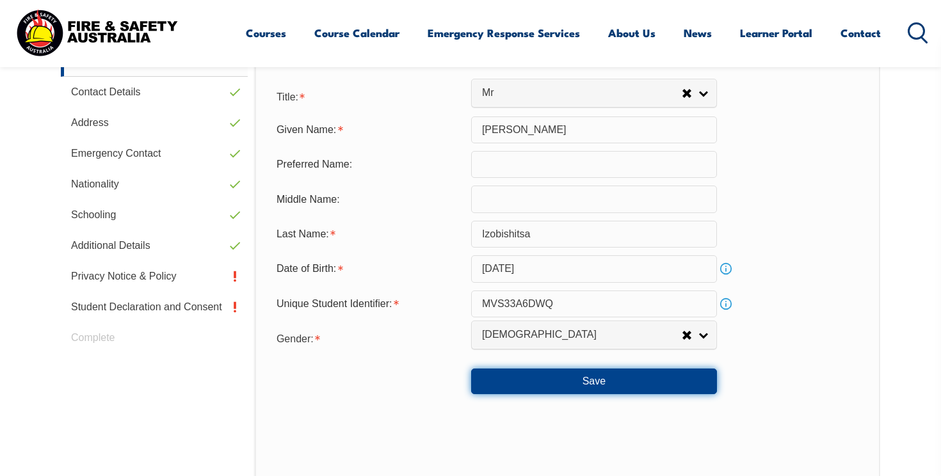
click at [535, 375] on button "Save" at bounding box center [594, 382] width 246 height 26
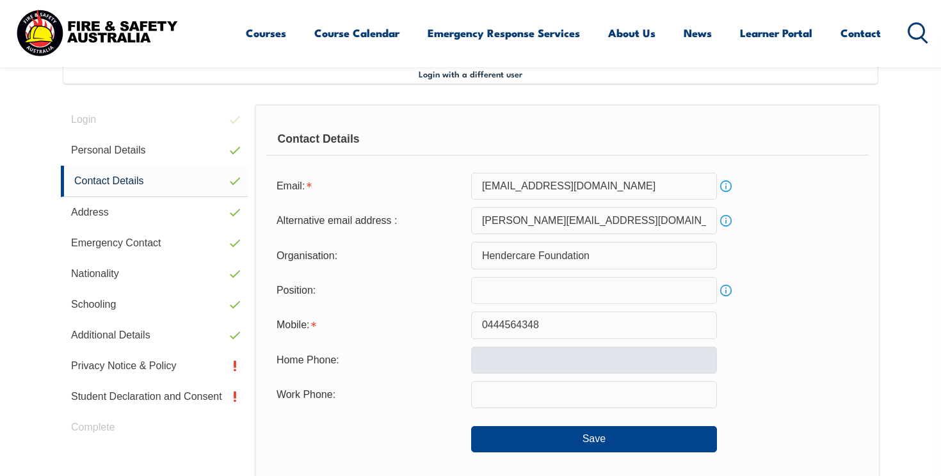
scroll to position [349, 0]
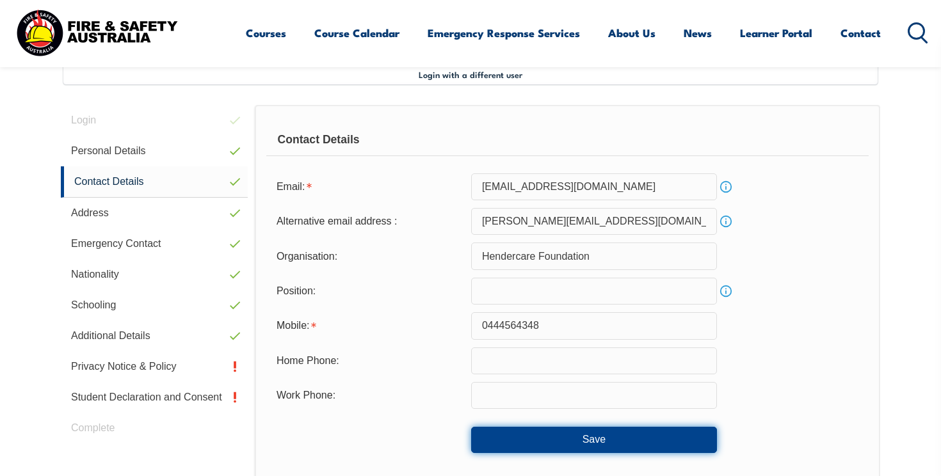
click at [549, 442] on button "Save" at bounding box center [594, 440] width 246 height 26
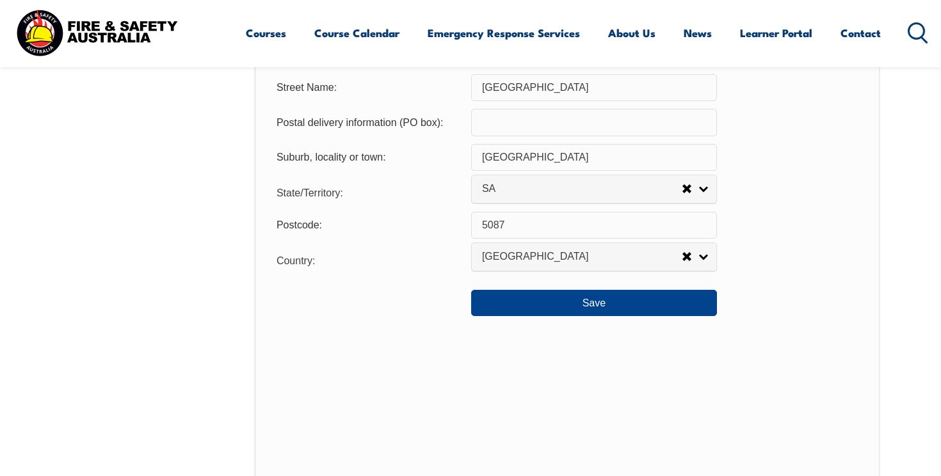
scroll to position [978, 0]
click at [570, 305] on button "Save" at bounding box center [594, 302] width 246 height 26
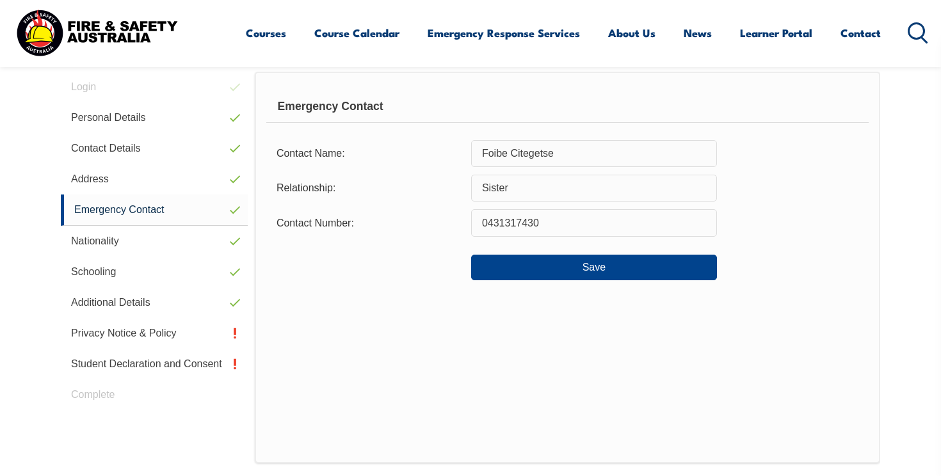
scroll to position [349, 0]
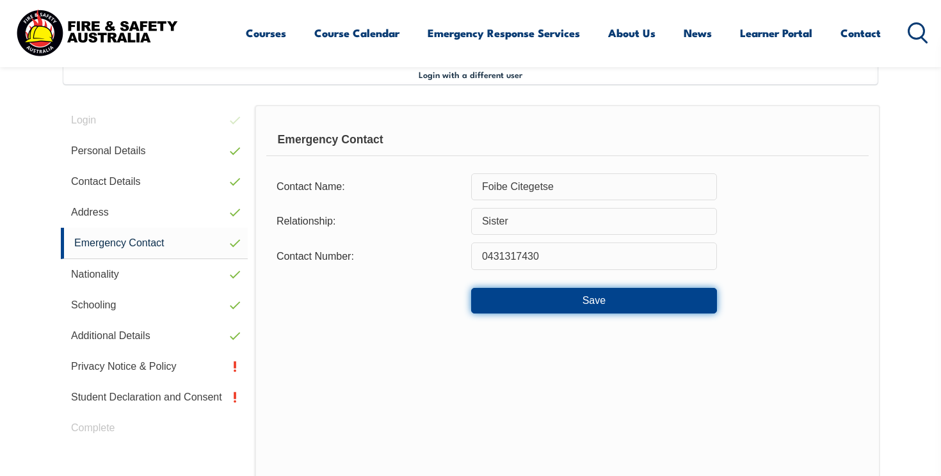
click at [581, 307] on button "Save" at bounding box center [594, 301] width 246 height 26
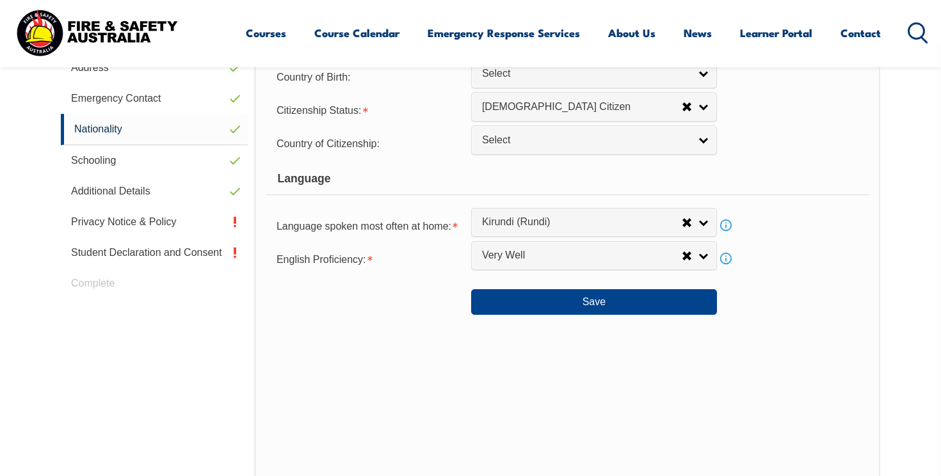
scroll to position [495, 0]
click at [565, 298] on button "Save" at bounding box center [594, 301] width 246 height 26
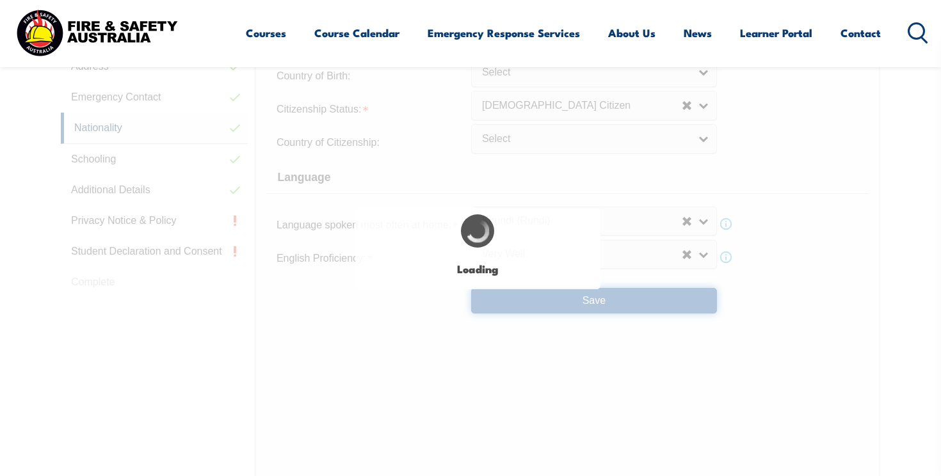
select select "false"
select select "true"
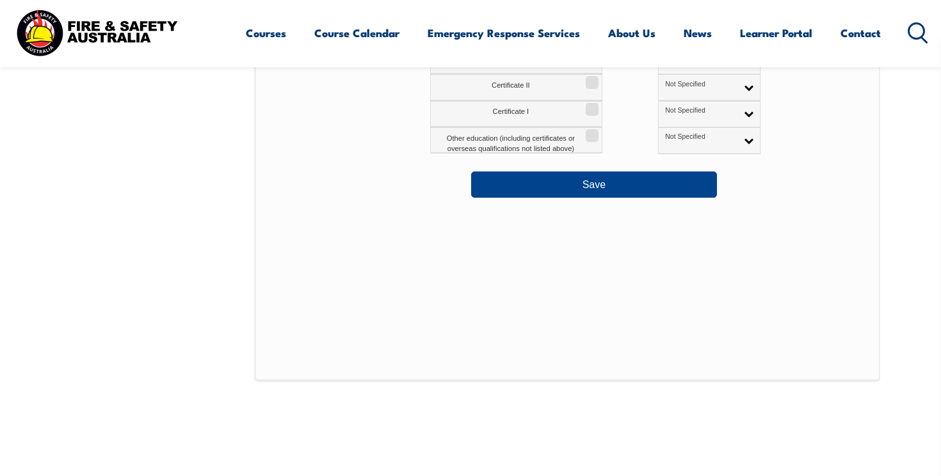
scroll to position [822, 0]
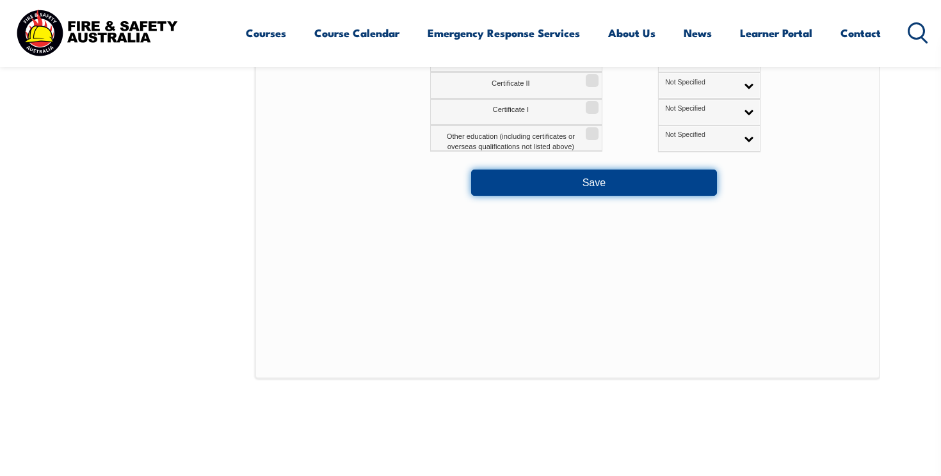
click at [586, 187] on button "Save" at bounding box center [594, 183] width 246 height 26
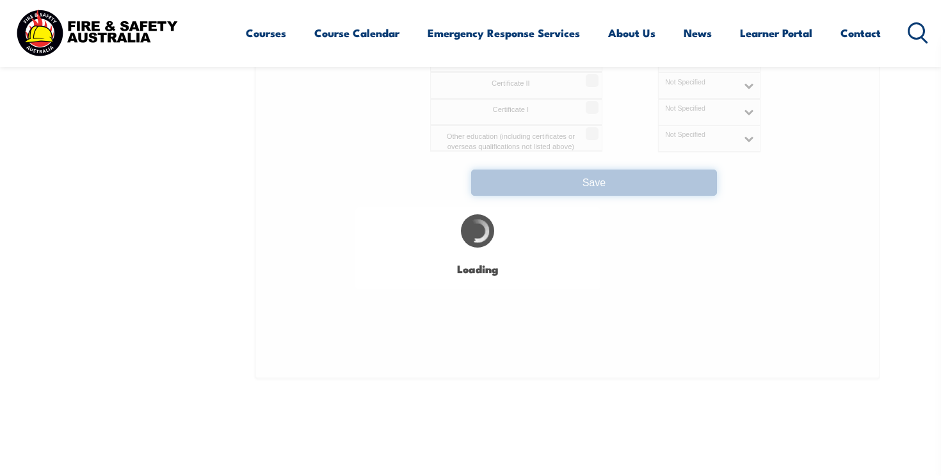
select select "false"
select select "true"
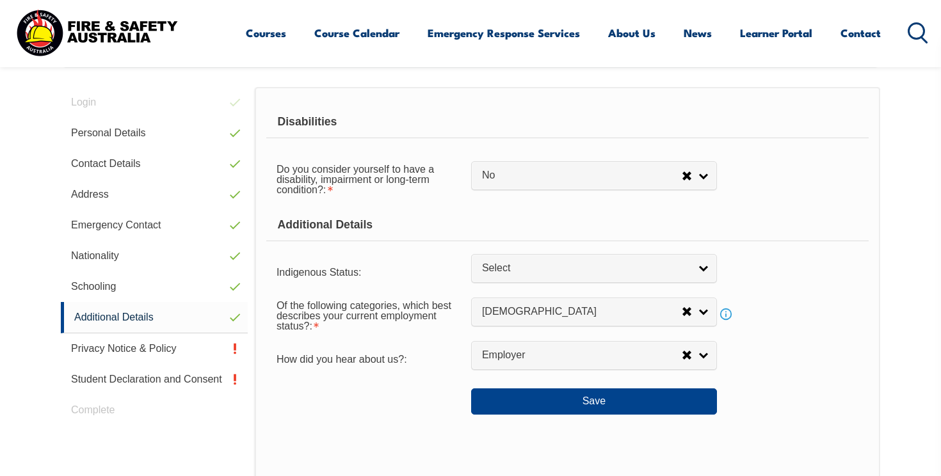
scroll to position [349, 0]
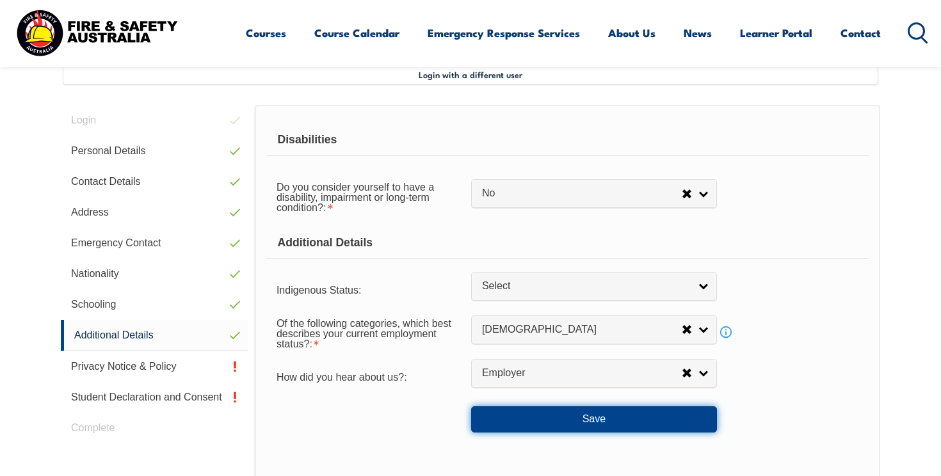
click at [563, 425] on button "Save" at bounding box center [594, 420] width 246 height 26
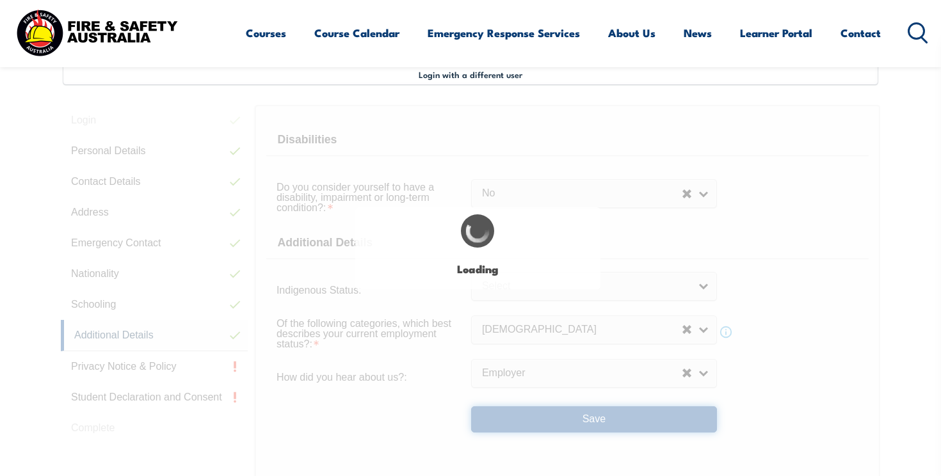
select select "false"
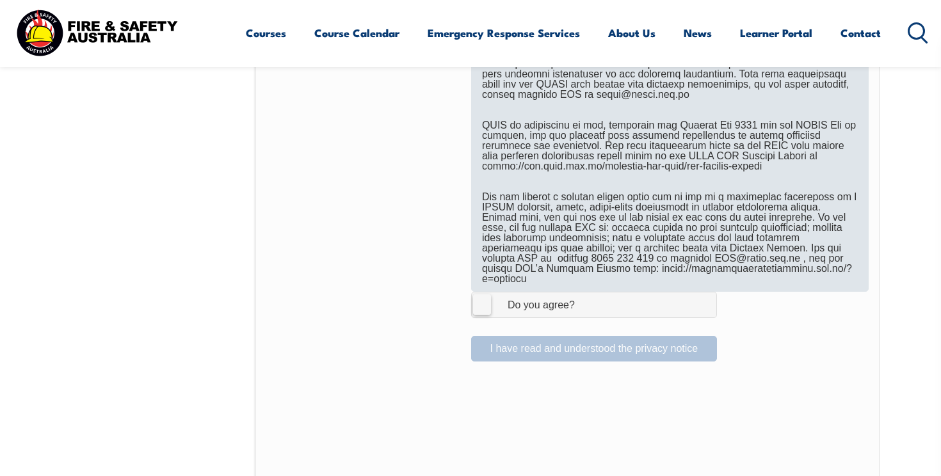
scroll to position [792, 0]
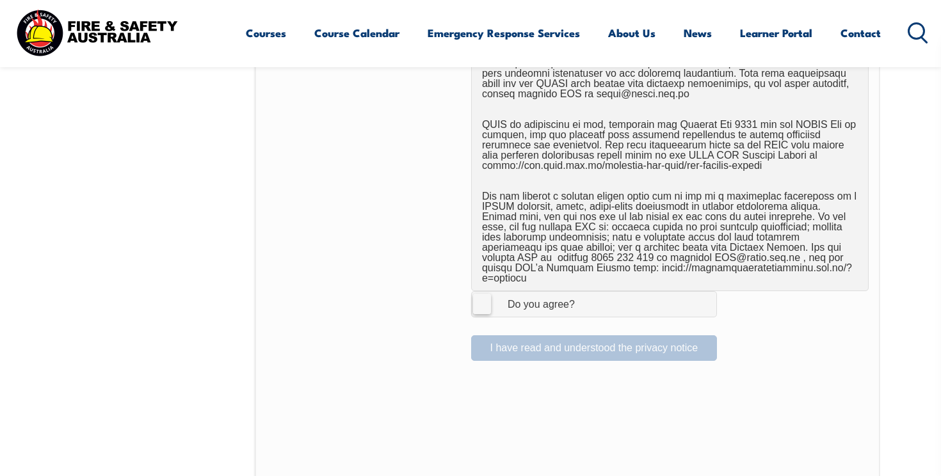
click at [476, 293] on label "I Agree Do you agree?" at bounding box center [594, 304] width 246 height 26
click at [585, 293] on input "I Agree Do you agree?" at bounding box center [596, 304] width 22 height 24
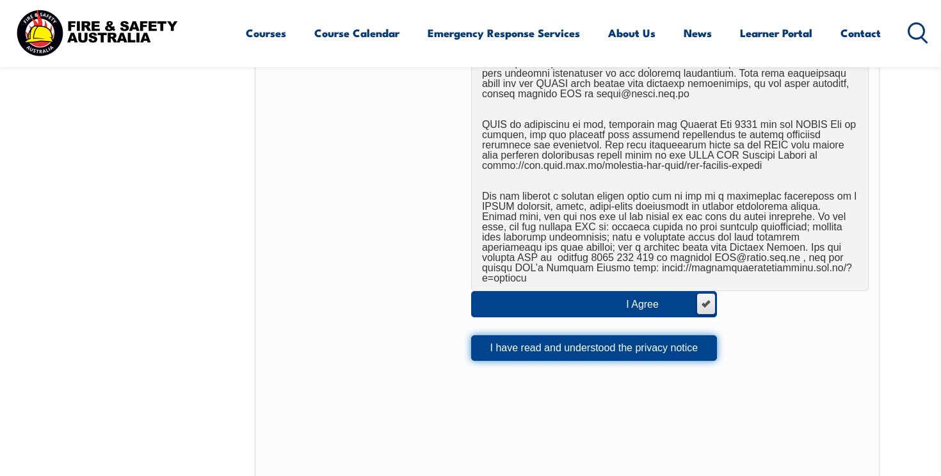
click at [526, 339] on button "I have read and understood the privacy notice" at bounding box center [594, 349] width 246 height 26
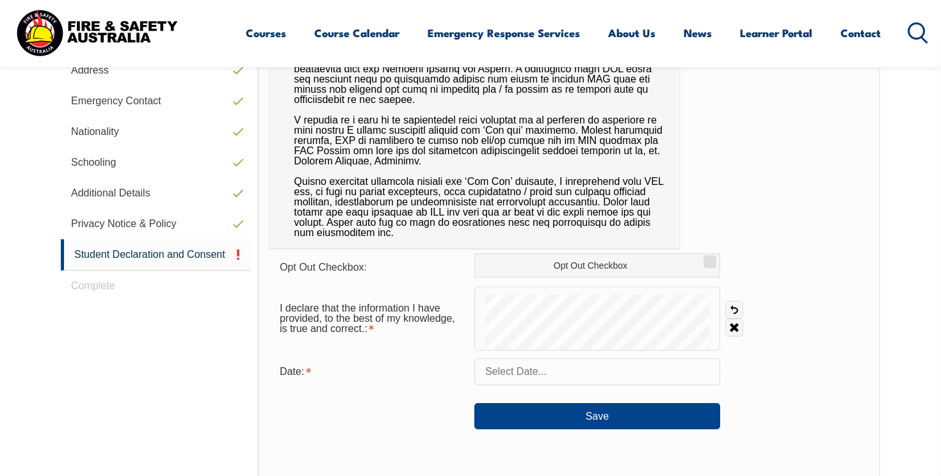
scroll to position [492, 0]
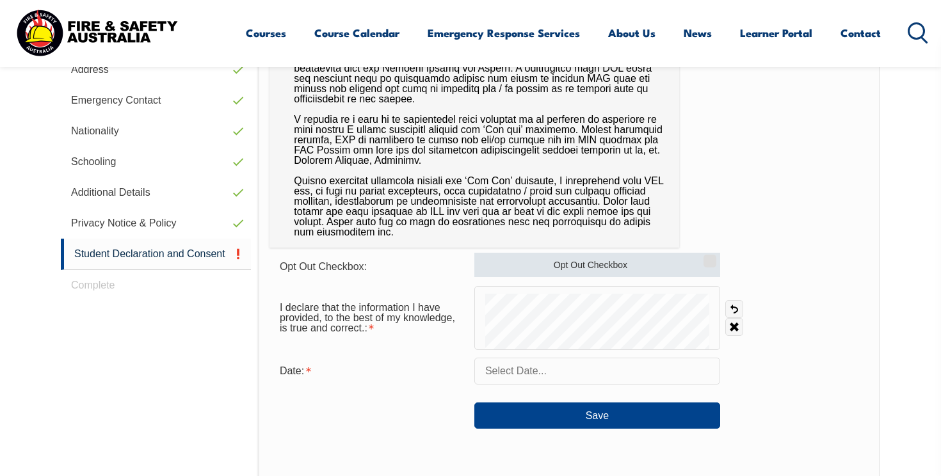
click at [660, 263] on label "Opt Out Checkbox" at bounding box center [598, 265] width 246 height 24
click at [704, 257] on input "Opt Out Checkbox" at bounding box center [708, 256] width 8 height 1
checkbox input "true"
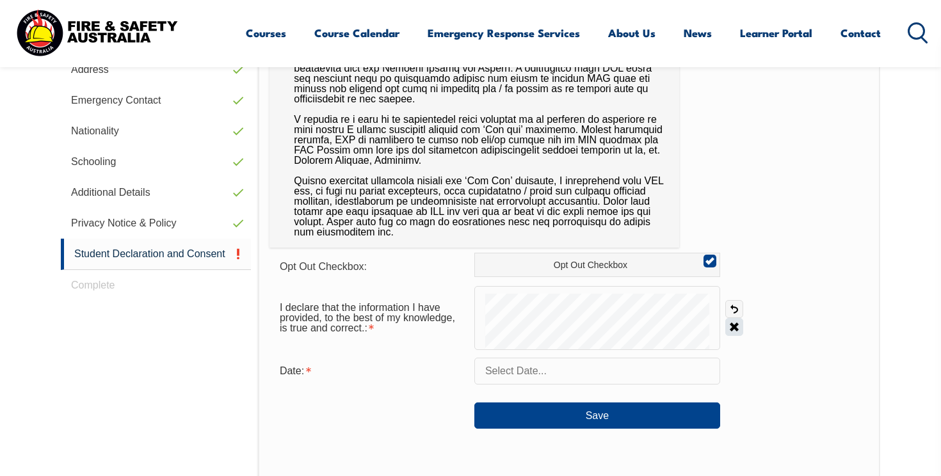
click at [731, 327] on link "Clear" at bounding box center [735, 327] width 18 height 18
click at [736, 334] on link "Clear" at bounding box center [735, 327] width 18 height 18
click at [733, 332] on link "Clear" at bounding box center [735, 327] width 18 height 18
click at [735, 330] on link "Clear" at bounding box center [735, 327] width 18 height 18
click at [728, 331] on link "Clear" at bounding box center [735, 327] width 18 height 18
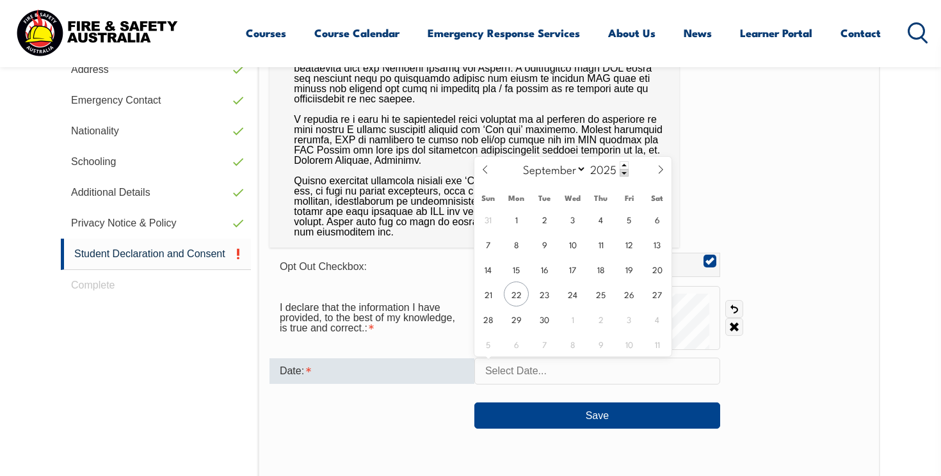
click at [568, 378] on input "text" at bounding box center [598, 371] width 246 height 27
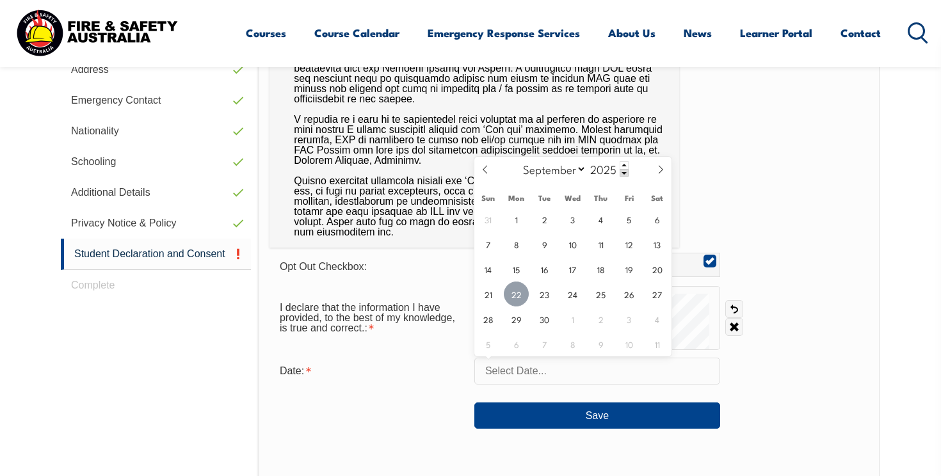
click at [520, 298] on span "22" at bounding box center [516, 294] width 25 height 25
type input "September 22, 2025"
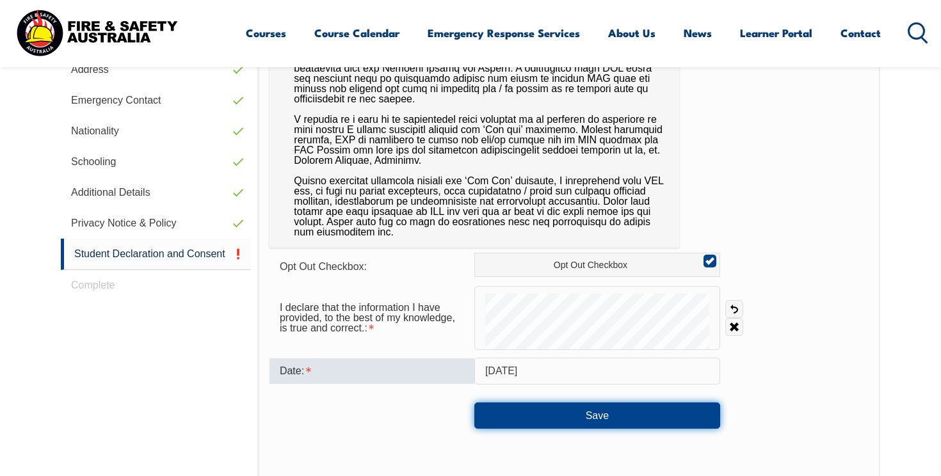
click at [557, 420] on button "Save" at bounding box center [598, 416] width 246 height 26
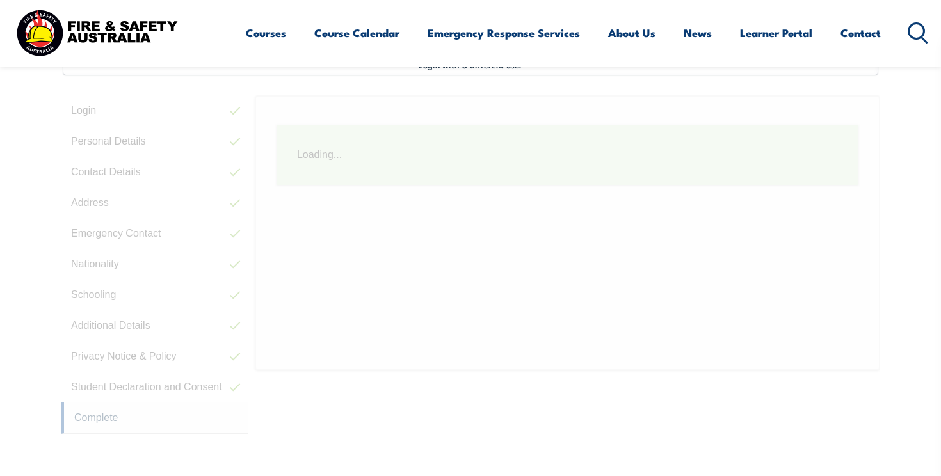
scroll to position [349, 0]
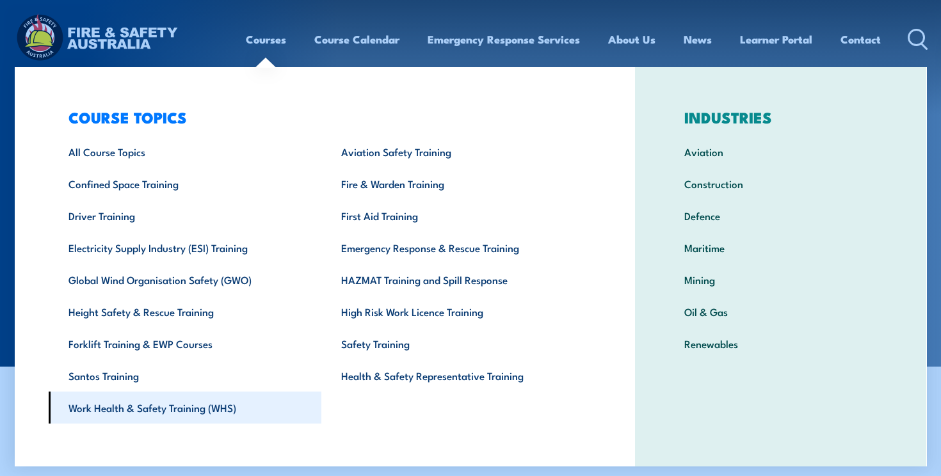
click at [232, 405] on link "Work Health & Safety Training (WHS)" at bounding box center [185, 408] width 273 height 32
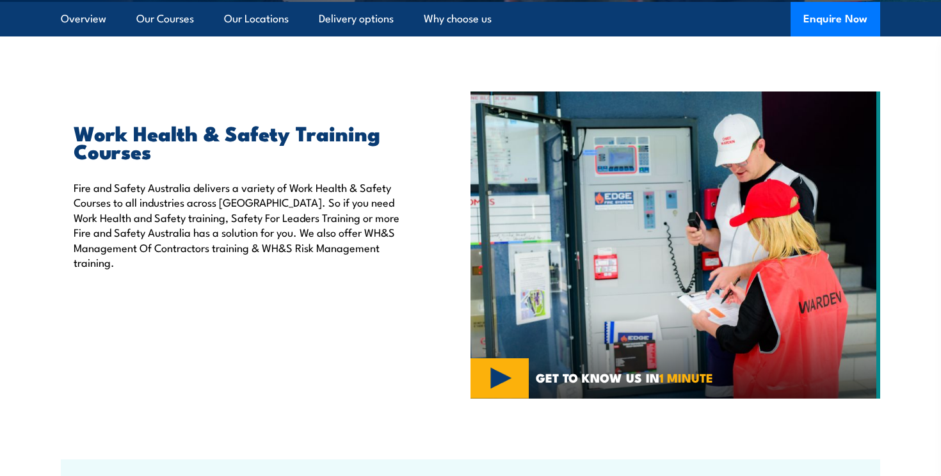
scroll to position [445, 0]
